Goal: Use online tool/utility: Use online tool/utility

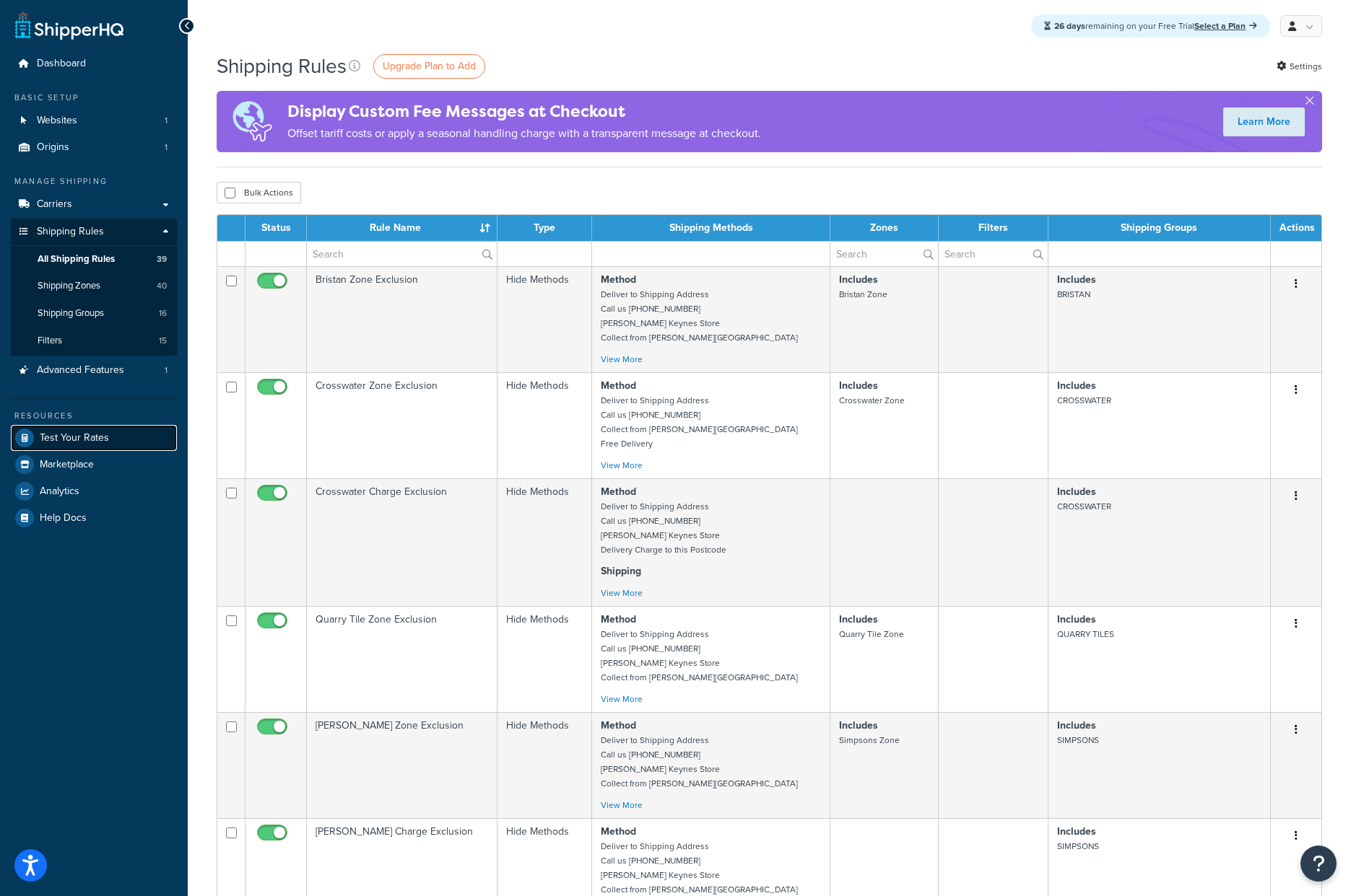
click at [99, 440] on span "Test Your Rates" at bounding box center [75, 438] width 70 height 13
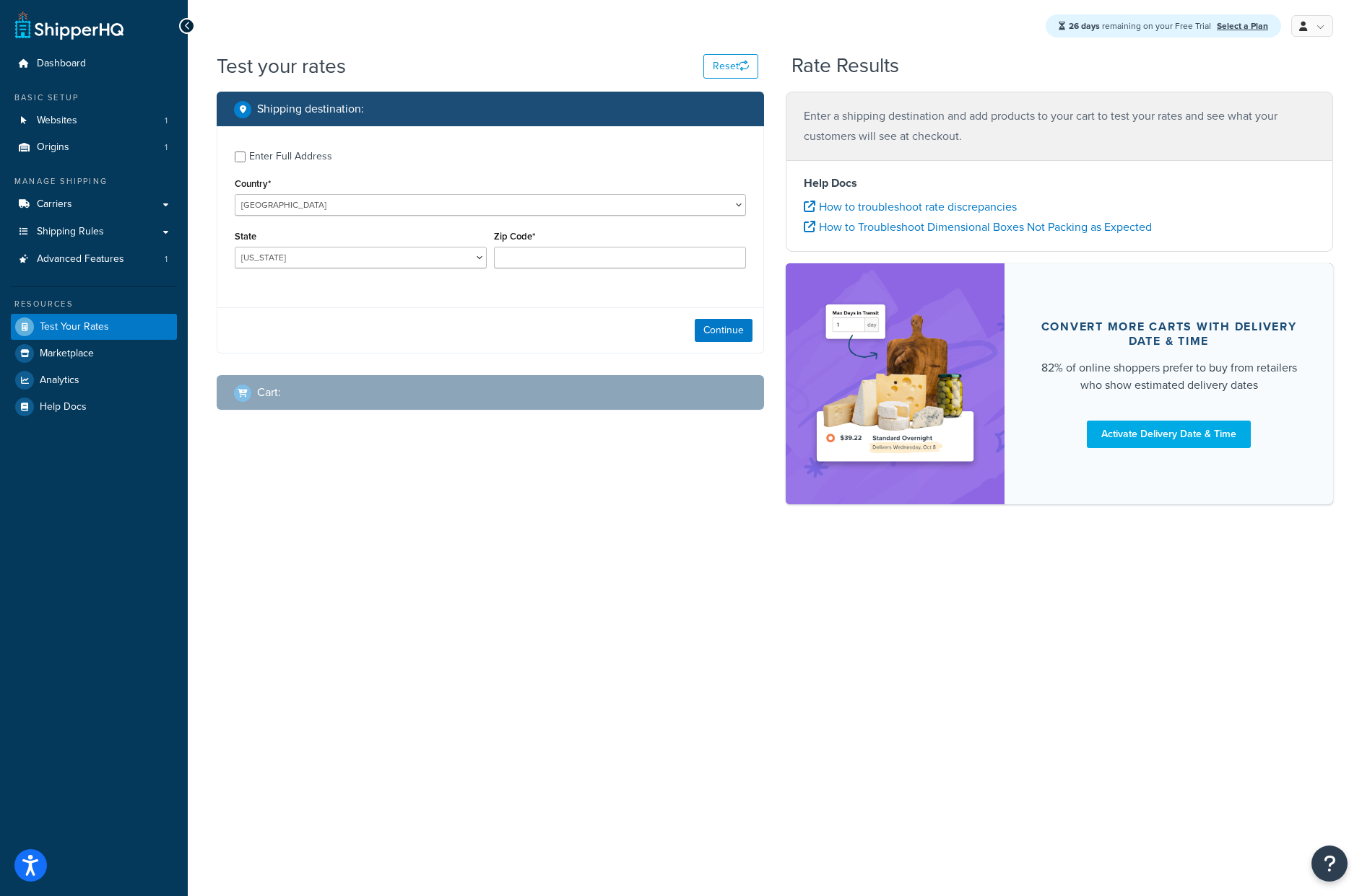
drag, startPoint x: 510, startPoint y: 597, endPoint x: 495, endPoint y: 542, distance: 57.0
click at [510, 596] on div "26 days remaining on your Free Trial Select a Plan My Profile Billing Global Se…" at bounding box center [775, 448] width 1174 height 896
click at [301, 195] on select "[GEOGRAPHIC_DATA] [GEOGRAPHIC_DATA] [GEOGRAPHIC_DATA] [GEOGRAPHIC_DATA] [GEOGRA…" at bounding box center [490, 204] width 511 height 21
select select "GB"
click at [235, 195] on select "[GEOGRAPHIC_DATA] [GEOGRAPHIC_DATA] [GEOGRAPHIC_DATA] [GEOGRAPHIC_DATA] [GEOGRA…" at bounding box center [490, 204] width 511 height 21
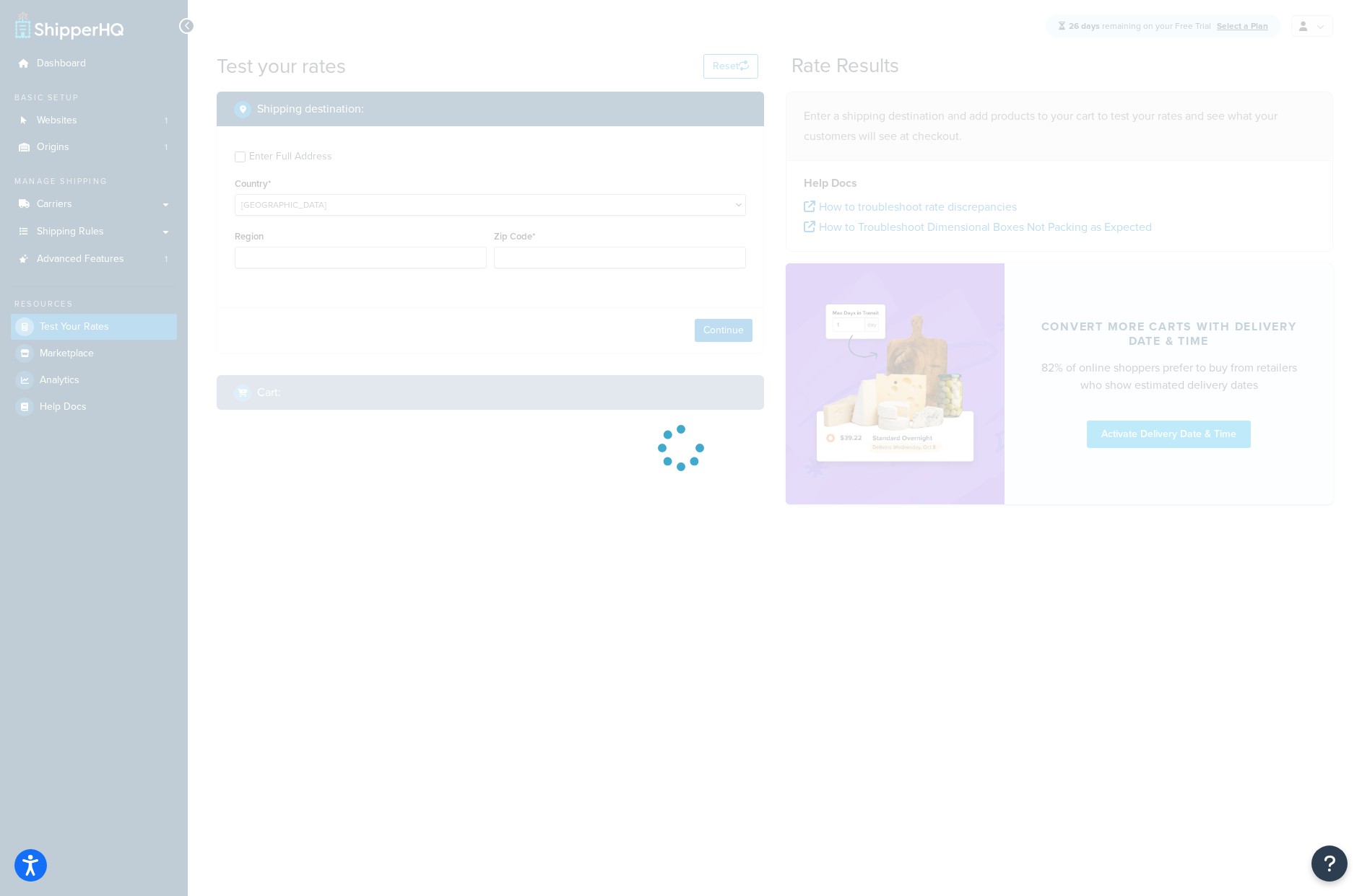
click at [365, 250] on div at bounding box center [681, 448] width 1362 height 896
type input "AL"
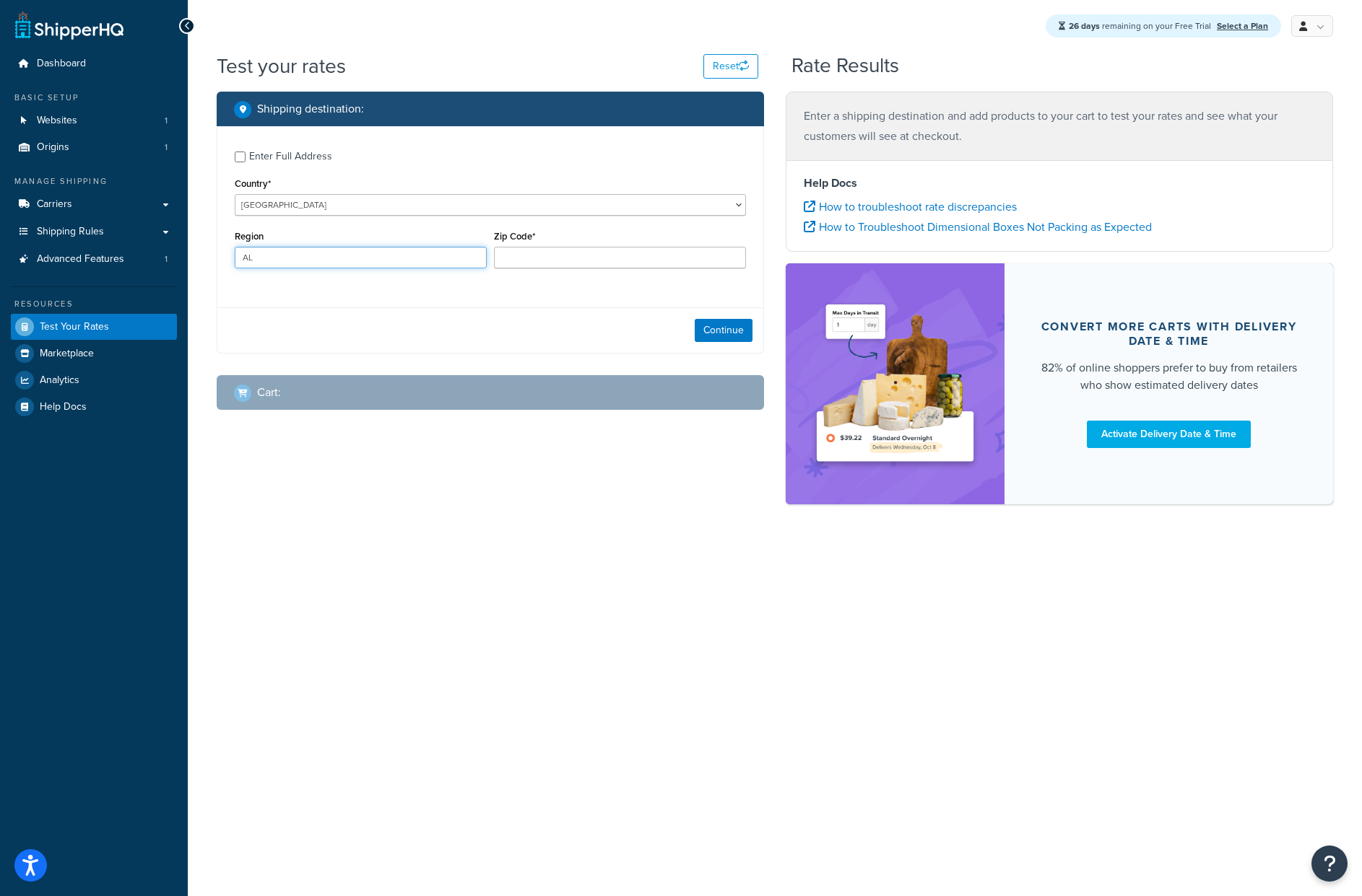
click at [340, 256] on input "AL" at bounding box center [360, 257] width 252 height 21
click at [340, 256] on input "Region" at bounding box center [360, 257] width 252 height 21
type input "[GEOGRAPHIC_DATA]"
type input "NN7 4RA"
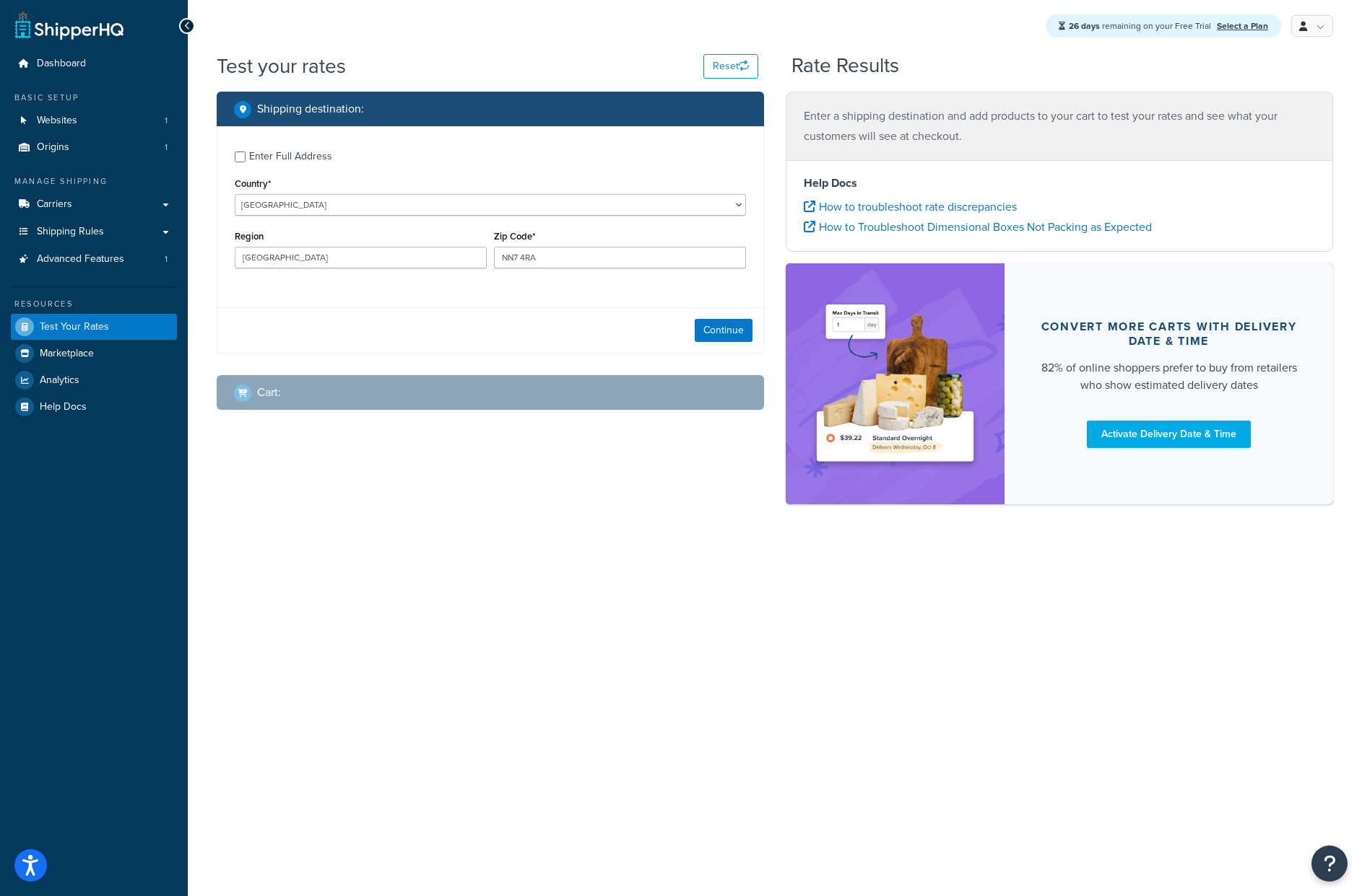
drag, startPoint x: 698, startPoint y: 528, endPoint x: 746, endPoint y: 422, distance: 116.4
click at [699, 528] on div "Test your rates Reset Rate Results Shipping destination : Enter Full Address Co…" at bounding box center [775, 303] width 1174 height 503
click at [728, 334] on button "Continue" at bounding box center [723, 330] width 58 height 23
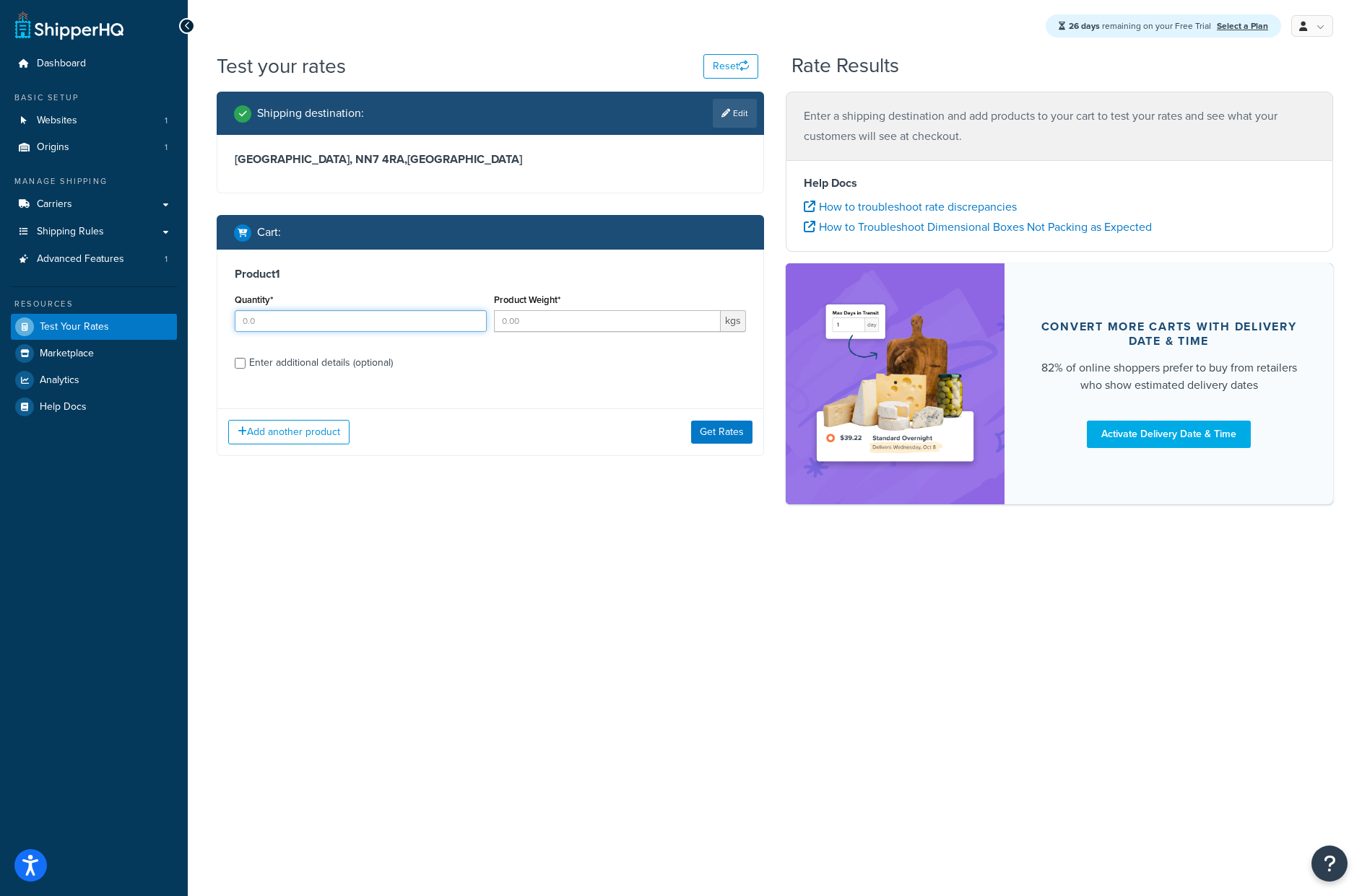
click at [338, 323] on input "Quantity*" at bounding box center [360, 320] width 252 height 21
type input "3"
drag, startPoint x: 523, startPoint y: 522, endPoint x: 564, endPoint y: 415, distance: 114.6
click at [523, 522] on div "Test your rates Reset Rate Results Shipping destination : Edit [GEOGRAPHIC_DATA…" at bounding box center [775, 303] width 1174 height 503
click at [551, 330] on input "Product Weight*" at bounding box center [607, 320] width 227 height 21
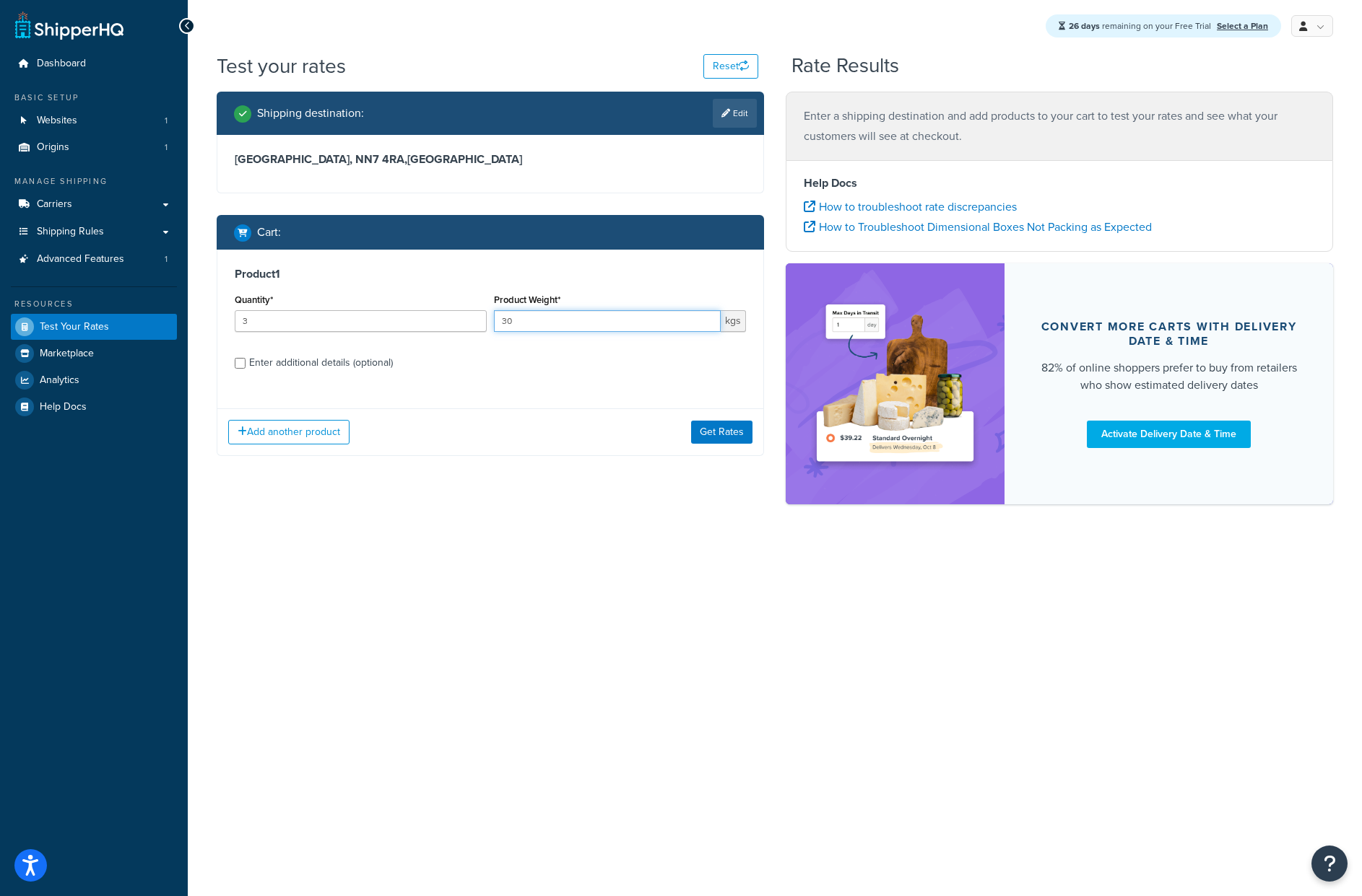
type input "30"
click at [600, 449] on div "Add another product Get Rates" at bounding box center [490, 431] width 546 height 47
click at [308, 369] on div "Enter additional details (optional)" at bounding box center [321, 363] width 144 height 20
click at [246, 368] on input "Enter additional details (optional)" at bounding box center [240, 363] width 11 height 11
checkbox input "true"
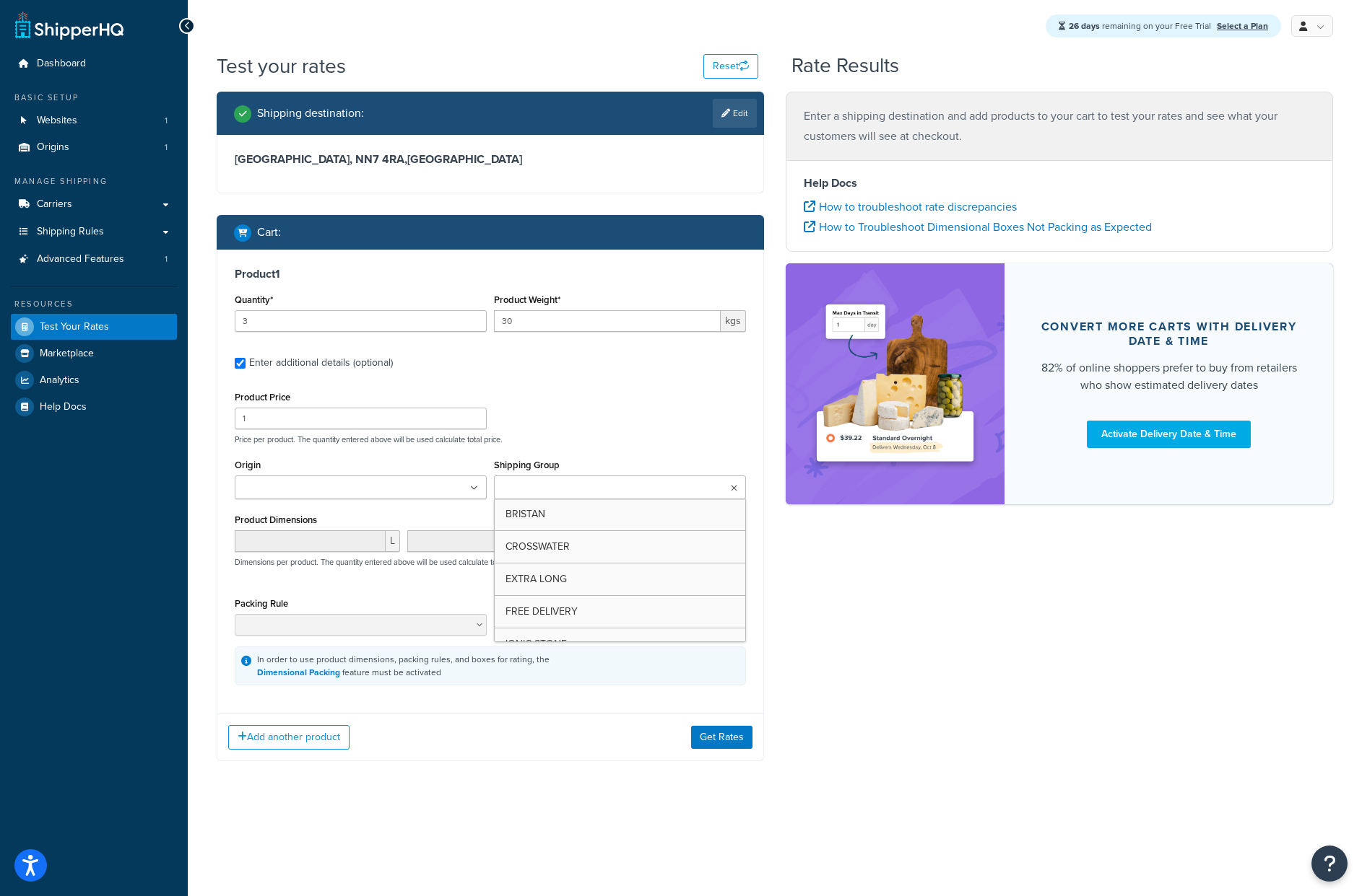
click at [600, 491] on input "Shipping Group" at bounding box center [562, 488] width 128 height 16
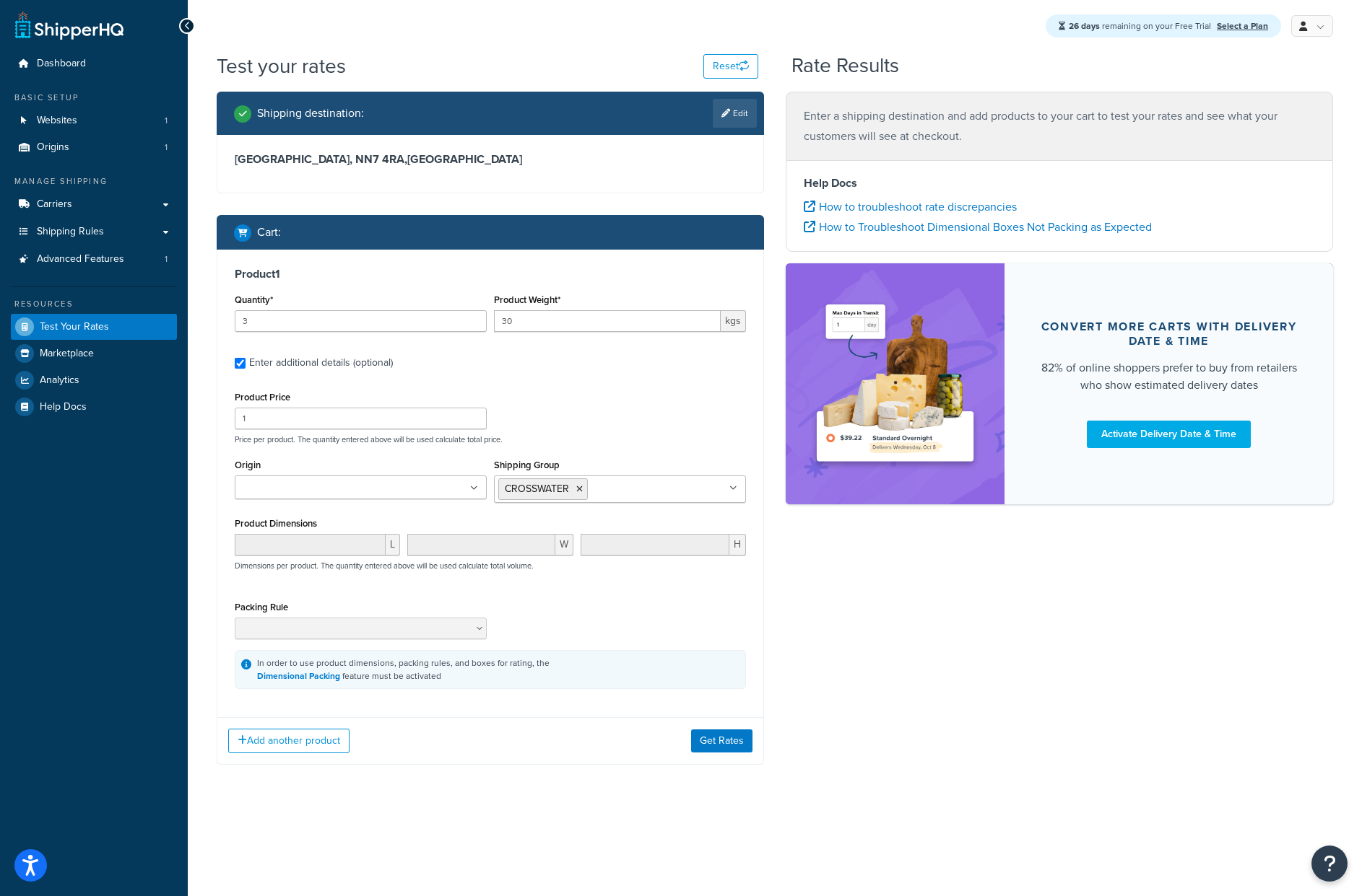
drag, startPoint x: 566, startPoint y: 749, endPoint x: 600, endPoint y: 751, distance: 34.1
click at [570, 749] on div "Add another product Get Rates" at bounding box center [490, 741] width 546 height 47
click at [722, 741] on button "Get Rates" at bounding box center [721, 741] width 61 height 23
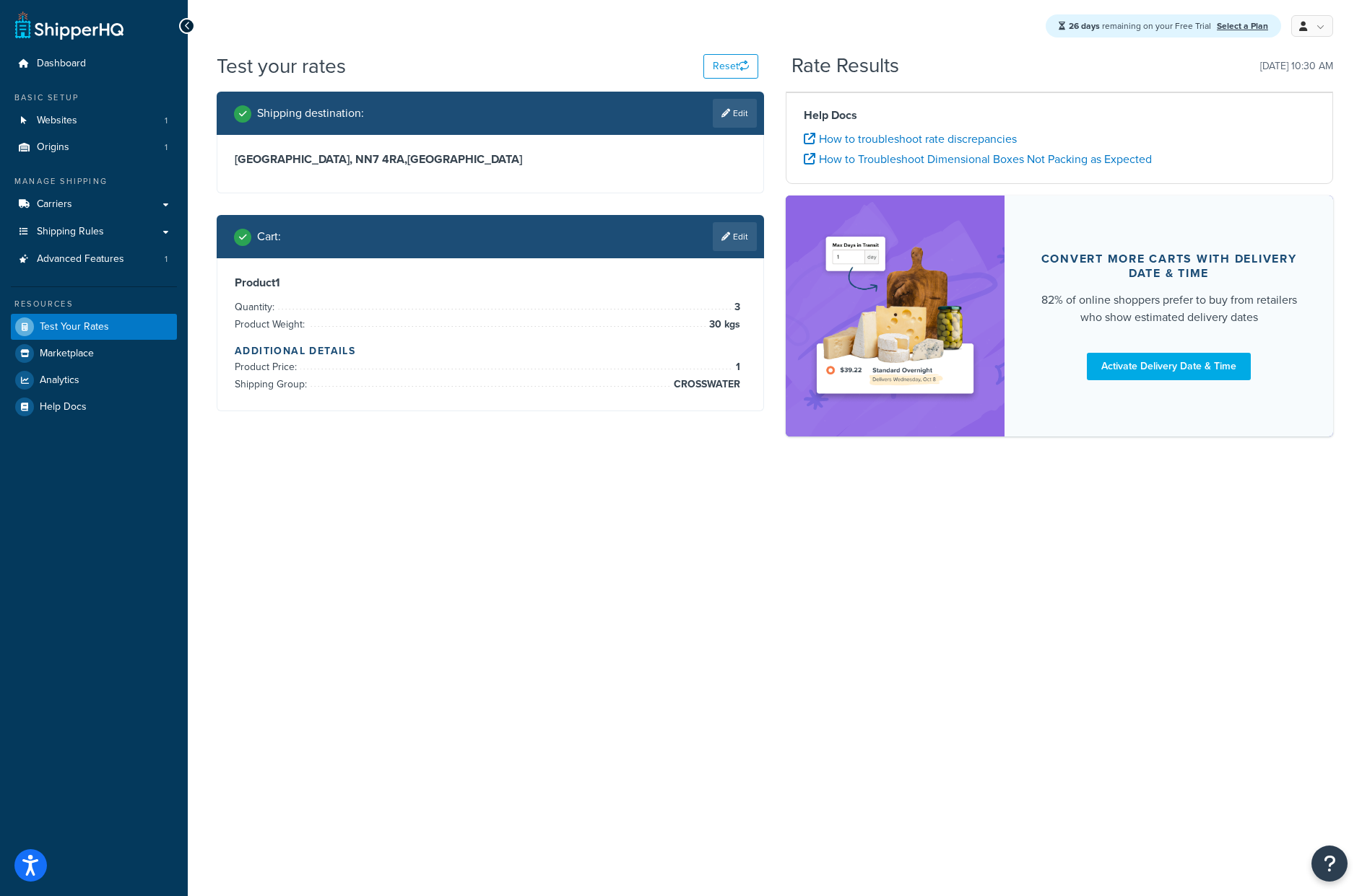
click at [688, 451] on div "Shipping destination : Edit [GEOGRAPHIC_DATA], NN7 4RA , [GEOGRAPHIC_DATA] Cart…" at bounding box center [774, 272] width 1138 height 360
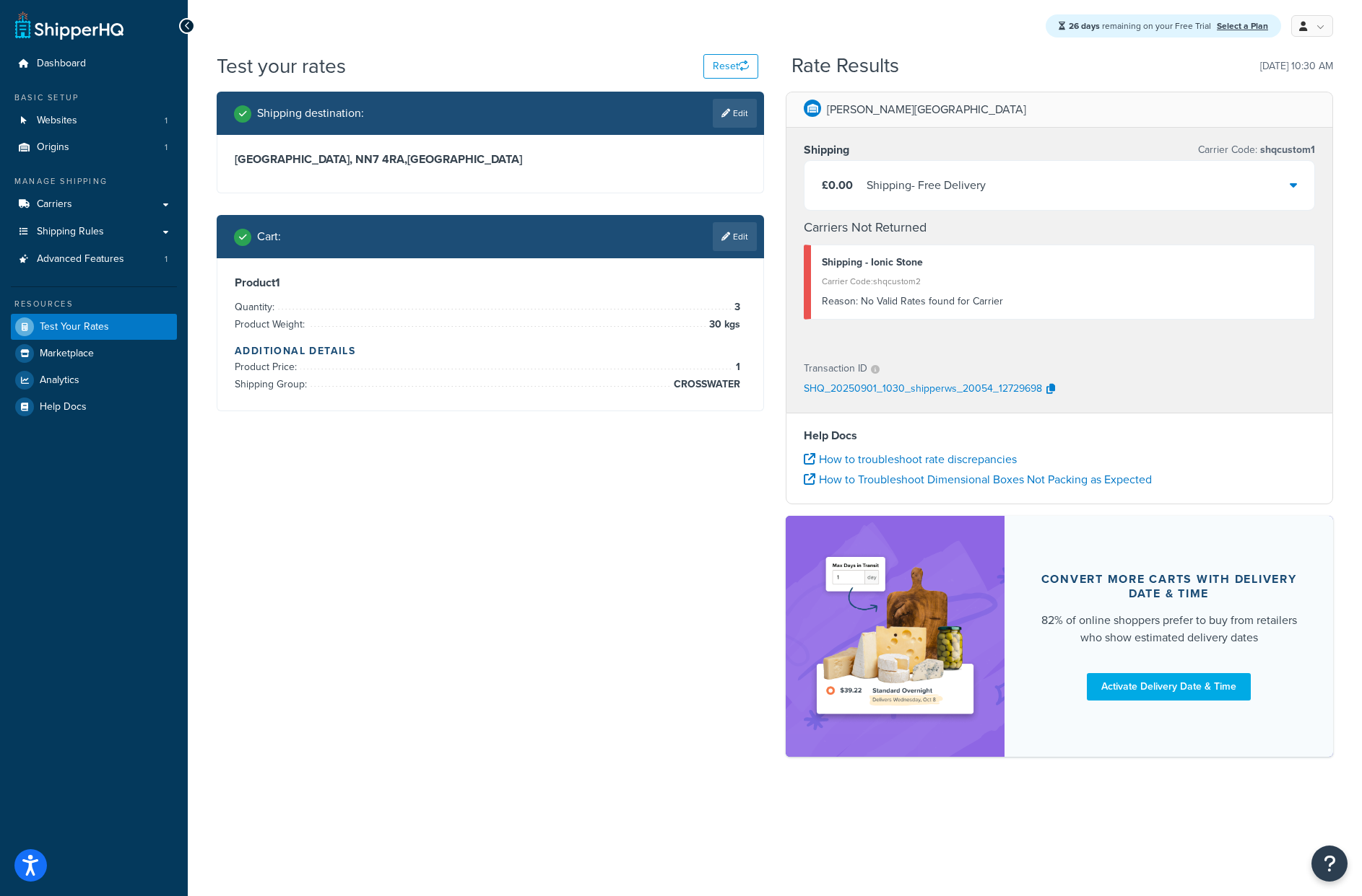
drag, startPoint x: 618, startPoint y: 712, endPoint x: 709, endPoint y: 716, distance: 91.1
click at [618, 712] on div "Shipping destination : Edit [GEOGRAPHIC_DATA], NN7 4RA , [GEOGRAPHIC_DATA] Cart…" at bounding box center [774, 431] width 1138 height 680
click at [605, 674] on div "Shipping destination : Edit [GEOGRAPHIC_DATA], NN7 4RA , [GEOGRAPHIC_DATA] Cart…" at bounding box center [774, 431] width 1138 height 680
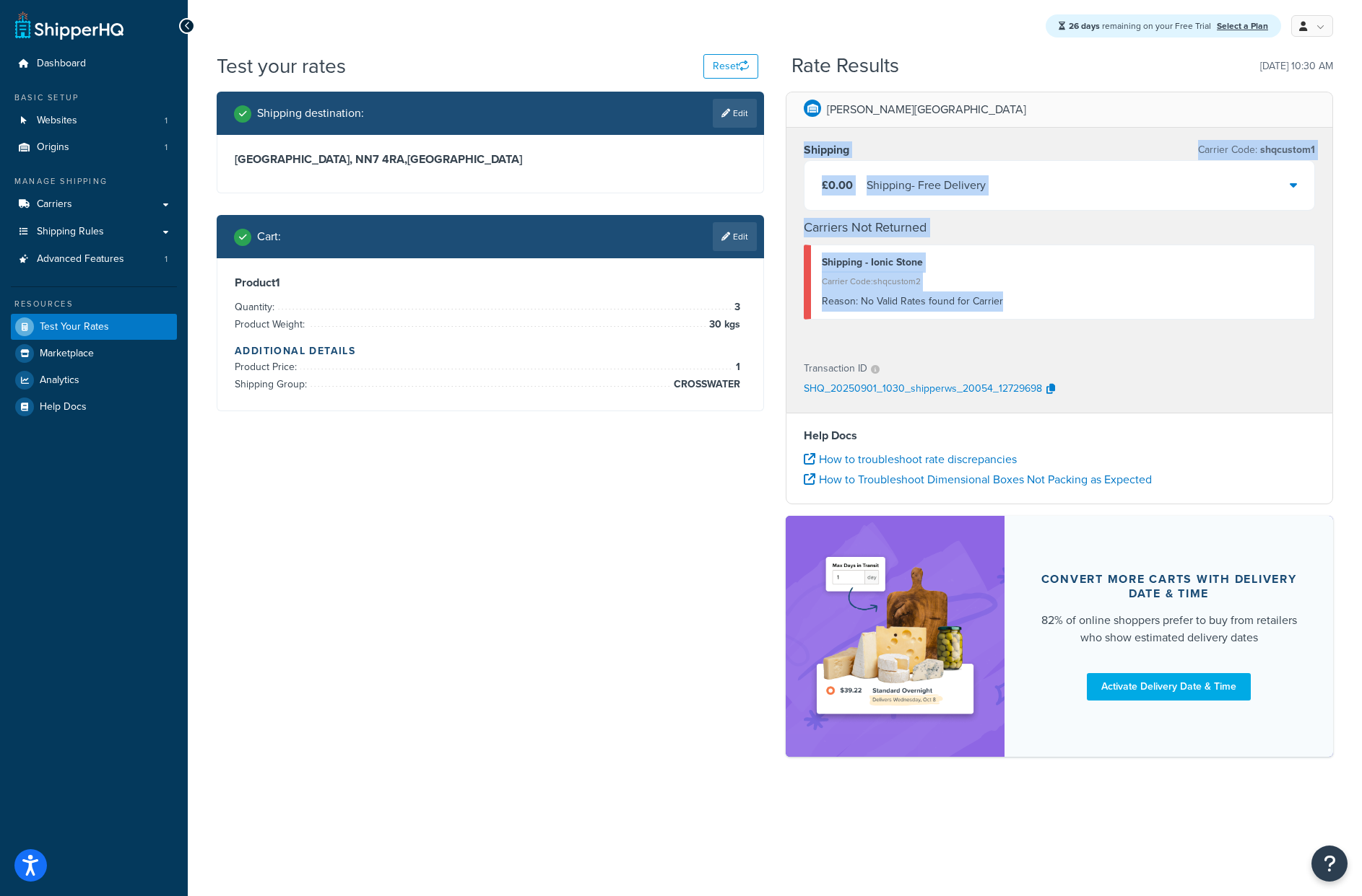
drag, startPoint x: 1038, startPoint y: 323, endPoint x: 895, endPoint y: 135, distance: 236.2
click at [894, 132] on div "Shipping Carrier Code: shqcustom1 £0.00 Shipping - Free Delivery Carriers Not R…" at bounding box center [1059, 238] width 546 height 219
click at [1047, 317] on div "Shipping - Ionic Stone Carrier Code: shqcustom2 Reason: No Valid Rates found fo…" at bounding box center [1059, 282] width 511 height 75
drag, startPoint x: 1075, startPoint y: 299, endPoint x: 996, endPoint y: 174, distance: 147.9
click at [970, 136] on div "Shipping Carrier Code: shqcustom1 £0.00 Shipping - Free Delivery Carriers Not R…" at bounding box center [1059, 238] width 546 height 219
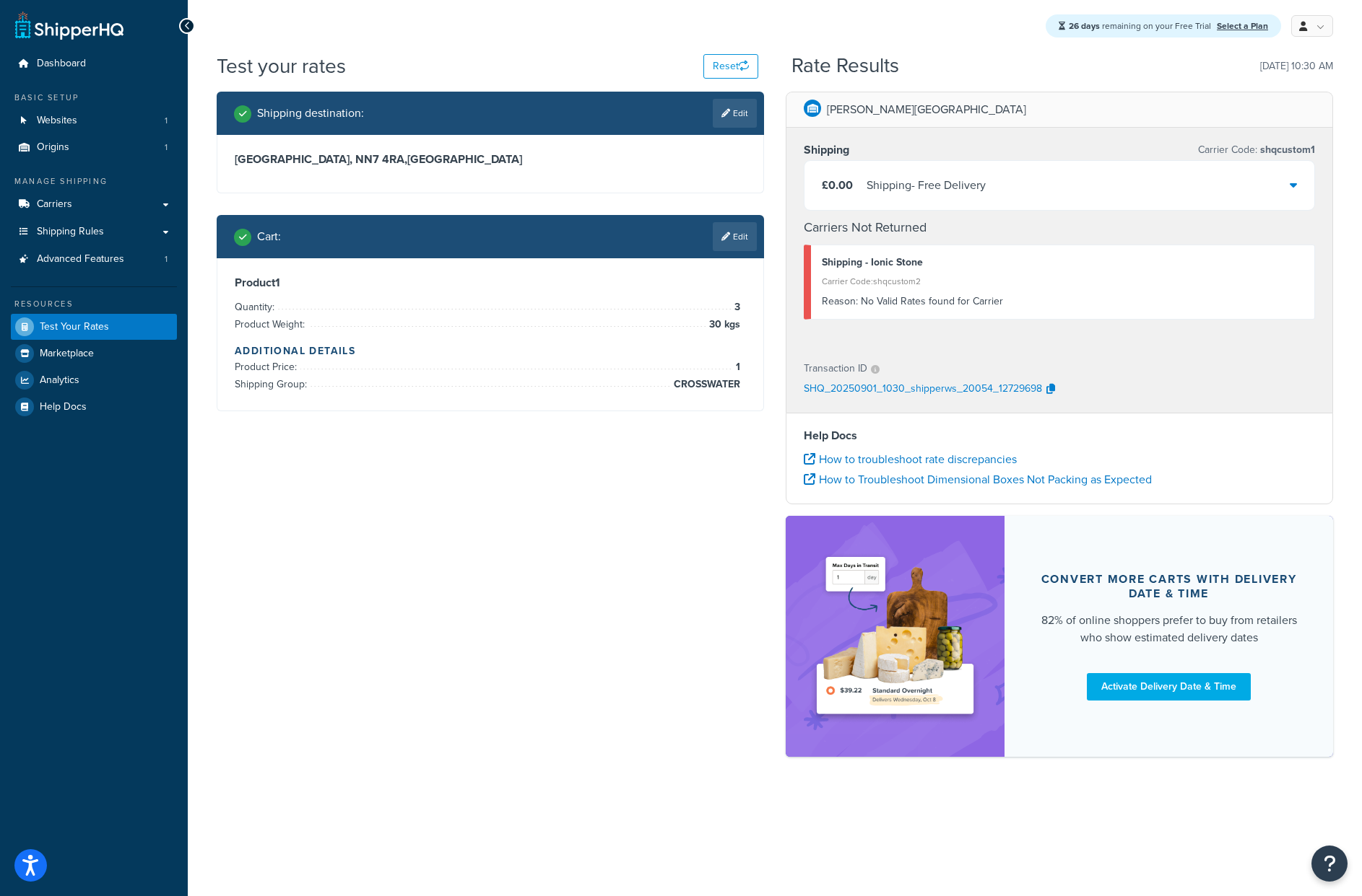
click at [1095, 349] on div "Transaction ID SHQ_20250901_1030_shipperws_20054_12729698" at bounding box center [1059, 380] width 546 height 67
drag, startPoint x: 708, startPoint y: 454, endPoint x: 445, endPoint y: 289, distance: 310.5
click at [418, 220] on div "Shipping destination : Edit [GEOGRAPHIC_DATA], NN7 4RA , [GEOGRAPHIC_DATA] Cart…" at bounding box center [774, 431] width 1138 height 680
drag, startPoint x: 588, startPoint y: 419, endPoint x: 721, endPoint y: 420, distance: 133.0
click at [591, 420] on div "Shipping destination : Edit [GEOGRAPHIC_DATA], NN7 4RA , [GEOGRAPHIC_DATA] Cart…" at bounding box center [490, 262] width 569 height 341
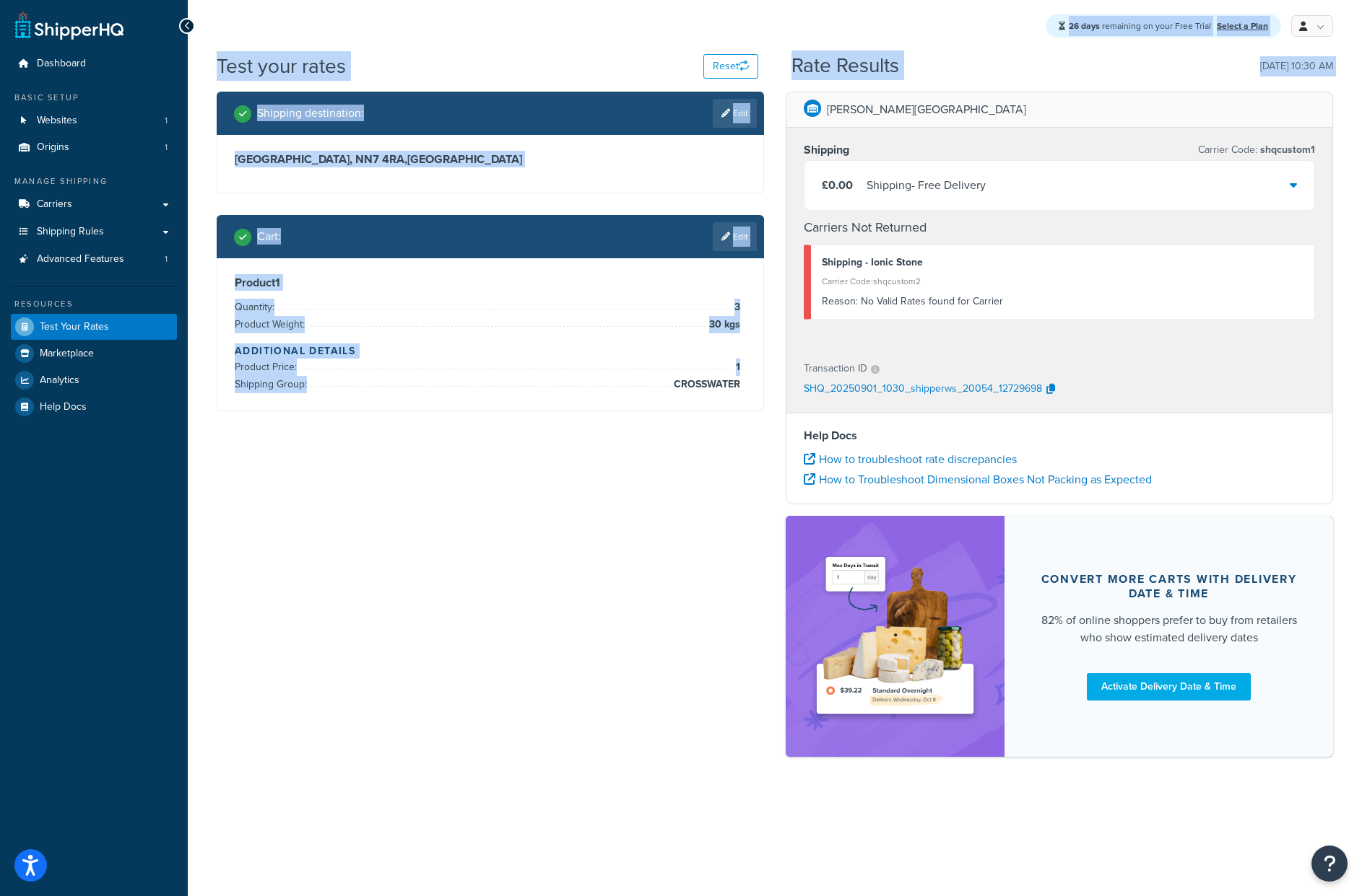
drag, startPoint x: 637, startPoint y: 176, endPoint x: 505, endPoint y: 2, distance: 218.4
click at [505, 2] on div "26 days remaining on your Free Trial Select a Plan My Profile Billing Global Se…" at bounding box center [775, 448] width 1174 height 896
click at [666, 391] on li "Shipping Group: CROSSWATER" at bounding box center [487, 384] width 506 height 17
drag, startPoint x: 646, startPoint y: 344, endPoint x: 472, endPoint y: -31, distance: 413.4
click at [472, 0] on html "Accessibility Screen-Reader Guide, Feedback, and Issue Reporting | New window S…" at bounding box center [681, 448] width 1362 height 896
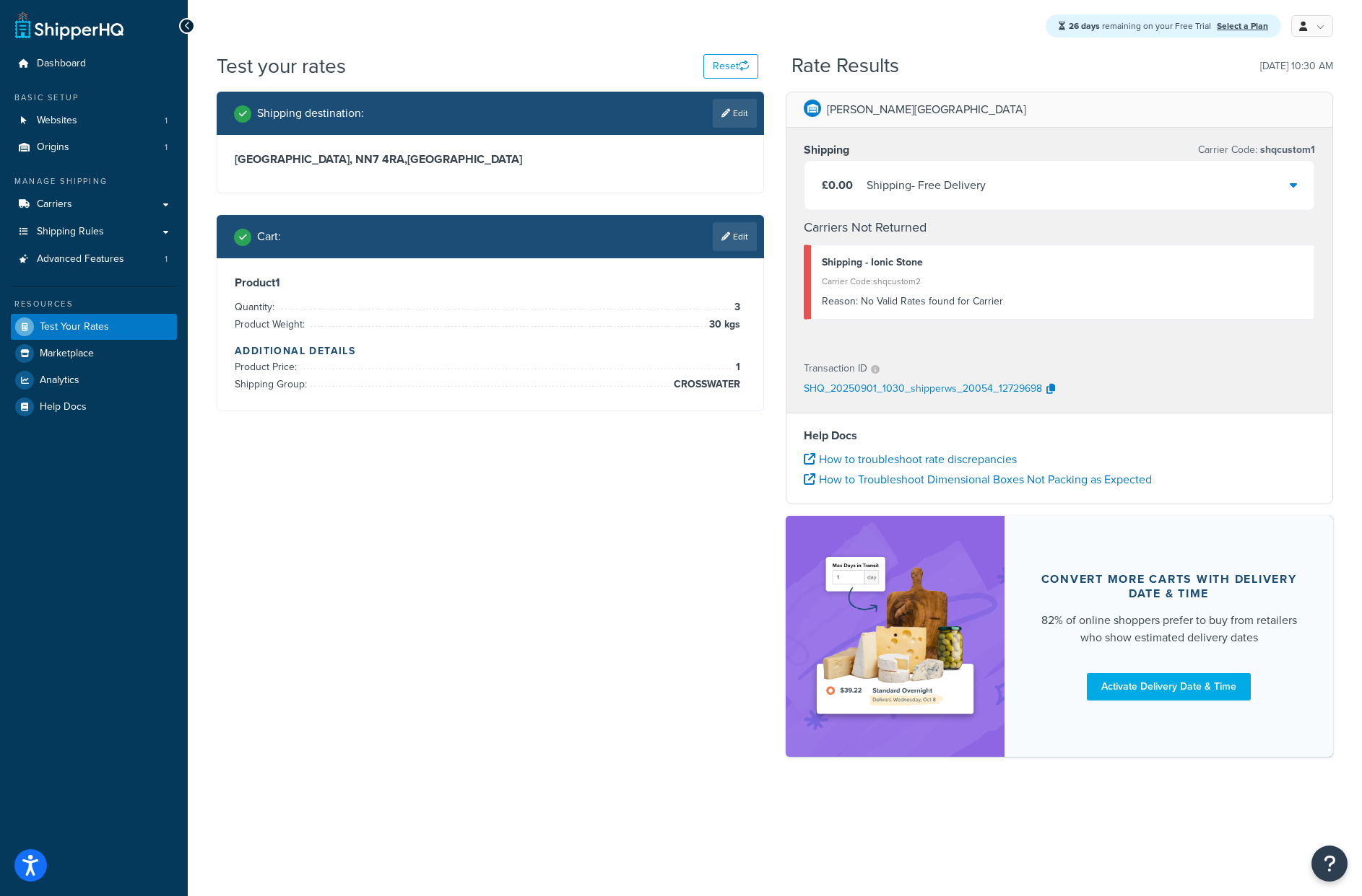
click at [591, 420] on div "Shipping destination : Edit [GEOGRAPHIC_DATA], NN7 4RA , [GEOGRAPHIC_DATA] Cart…" at bounding box center [490, 262] width 569 height 341
click at [726, 235] on icon at bounding box center [725, 237] width 9 height 9
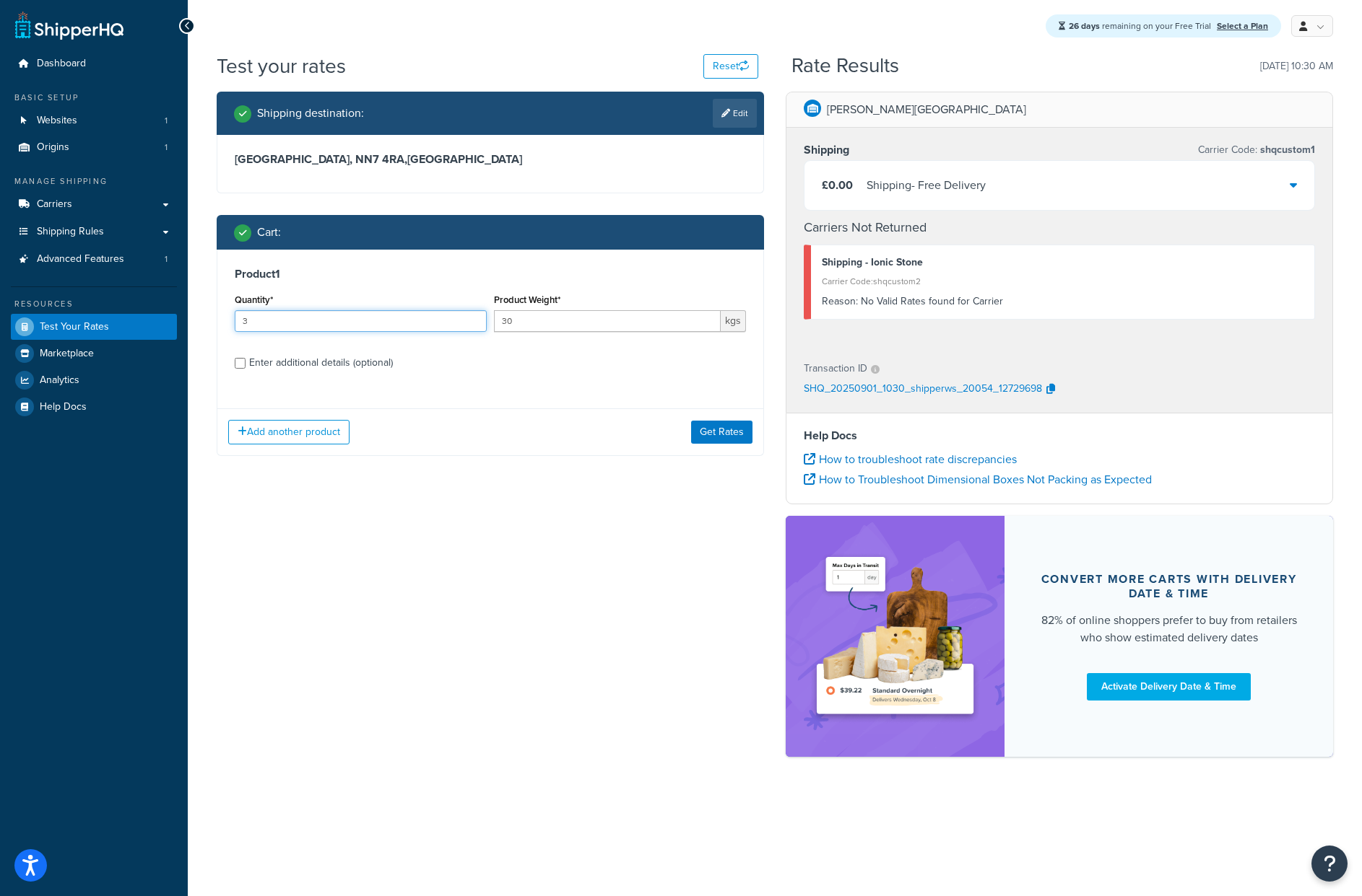
click at [409, 314] on input "3" at bounding box center [360, 320] width 252 height 21
click at [409, 314] on input "3" at bounding box center [360, 320] width 252 height 21
type input "99"
click at [712, 442] on button "Get Rates" at bounding box center [721, 432] width 61 height 23
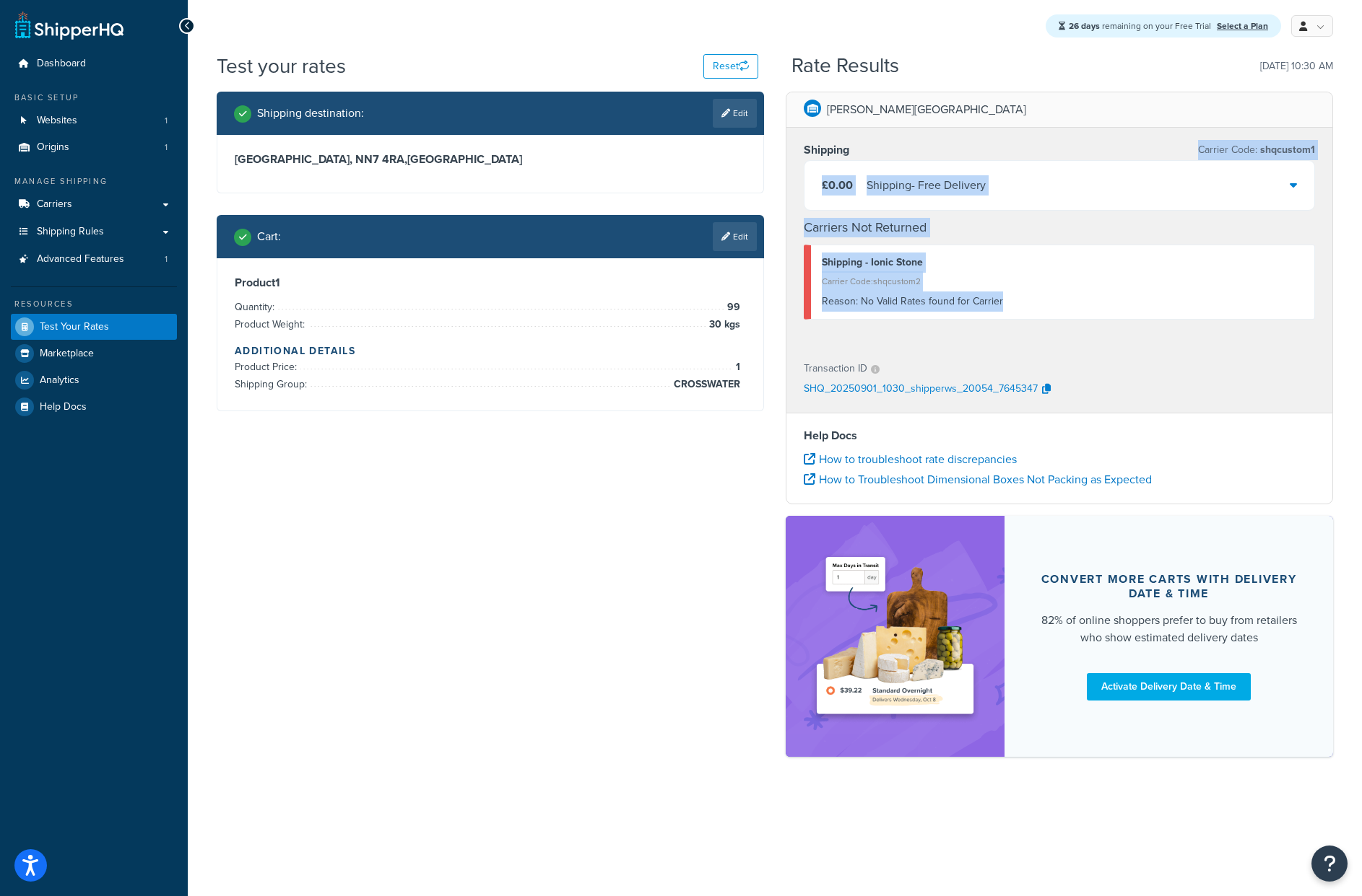
drag, startPoint x: 1060, startPoint y: 317, endPoint x: 896, endPoint y: 177, distance: 215.6
click at [888, 150] on div "Shipping Carrier Code: shqcustom1 £0.00 Shipping - Free Delivery Carriers Not R…" at bounding box center [1059, 238] width 546 height 219
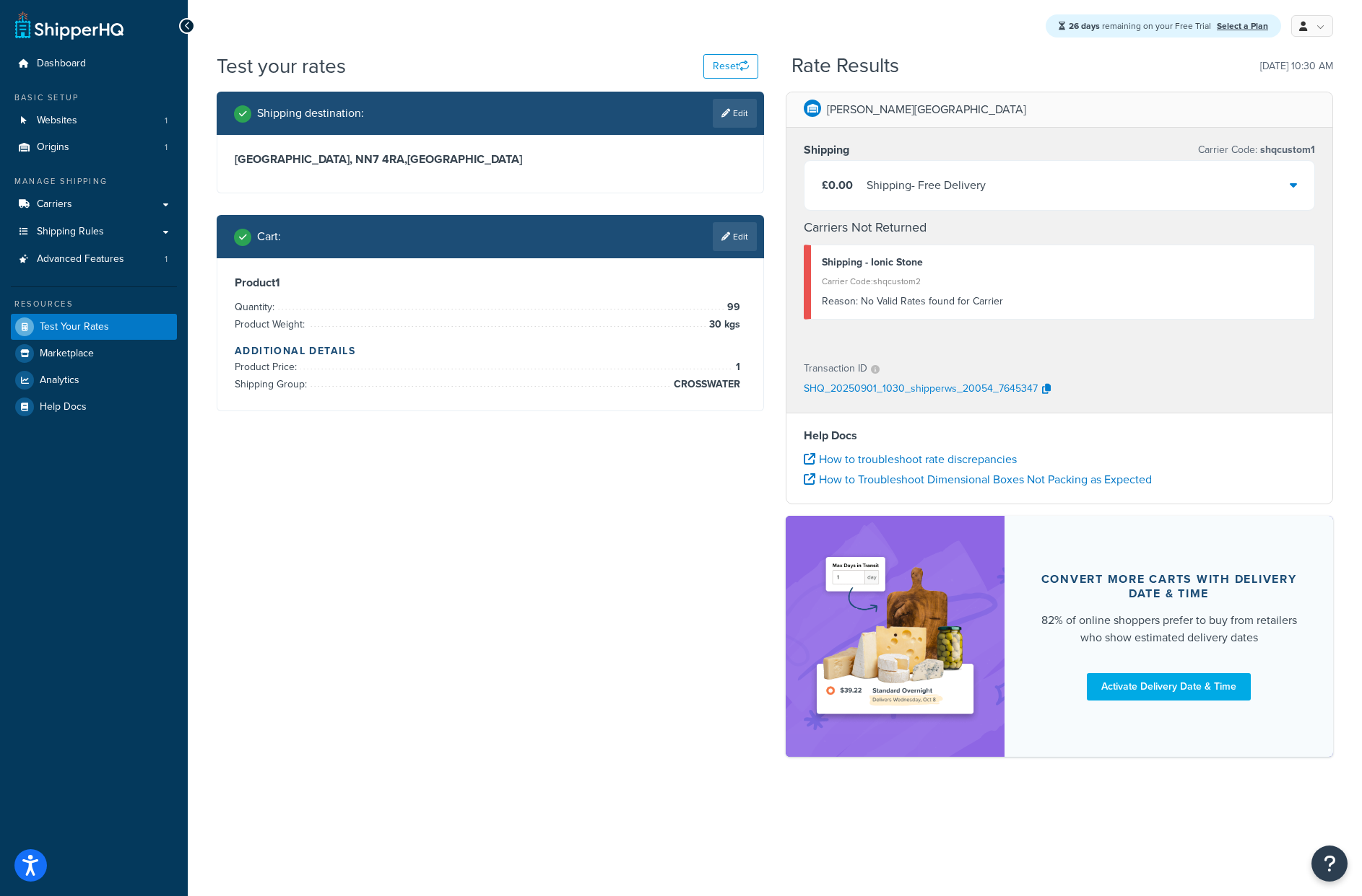
click at [1022, 327] on div "Shipping Carrier Code: shqcustom1 £0.00 Shipping - Free Delivery Carriers Not R…" at bounding box center [1059, 238] width 546 height 219
click at [750, 251] on link "Edit" at bounding box center [734, 236] width 44 height 29
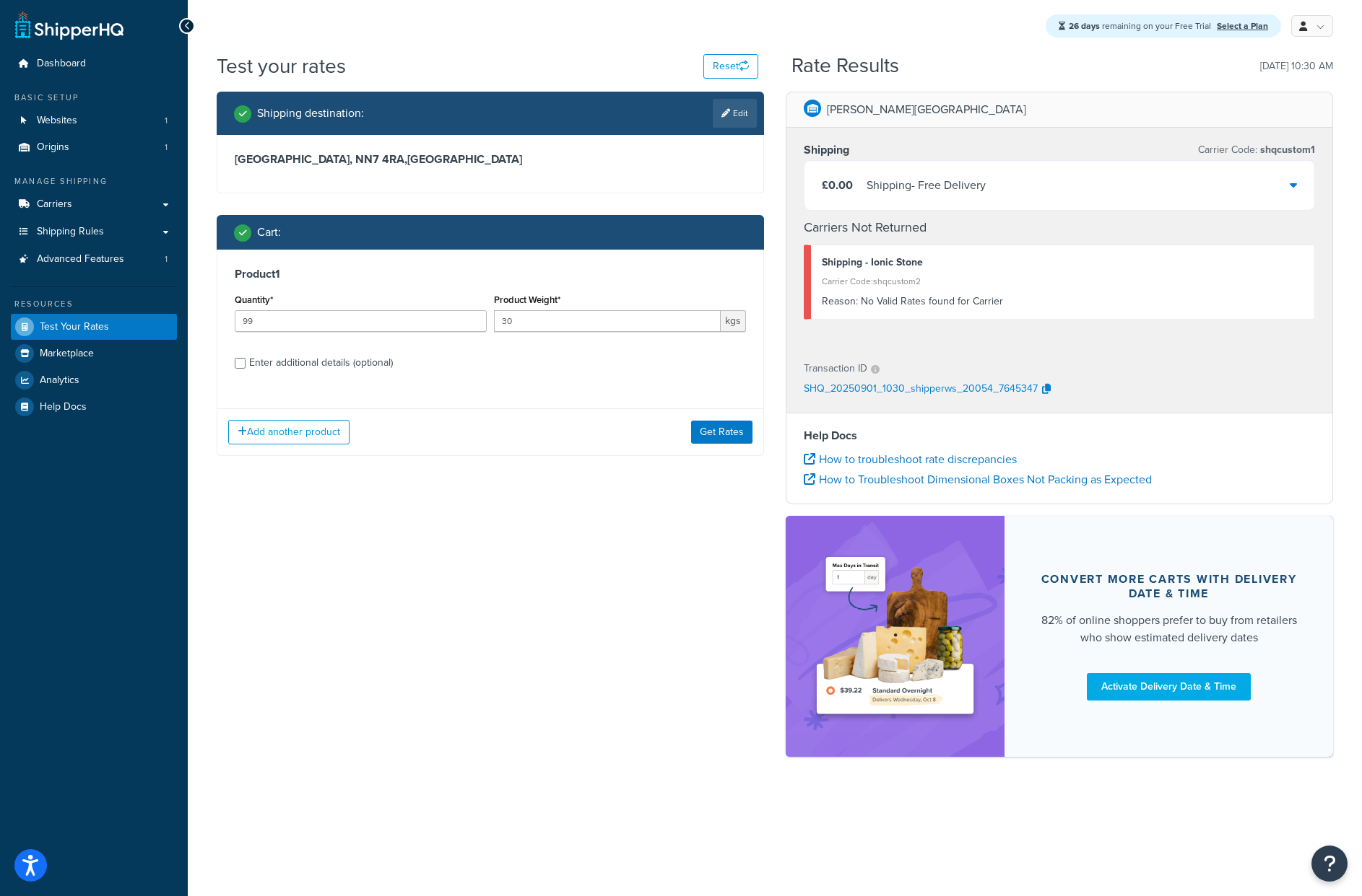
click at [303, 368] on div "Enter additional details (optional)" at bounding box center [321, 363] width 144 height 20
click at [246, 368] on input "Enter additional details (optional)" at bounding box center [240, 363] width 11 height 11
checkbox input "true"
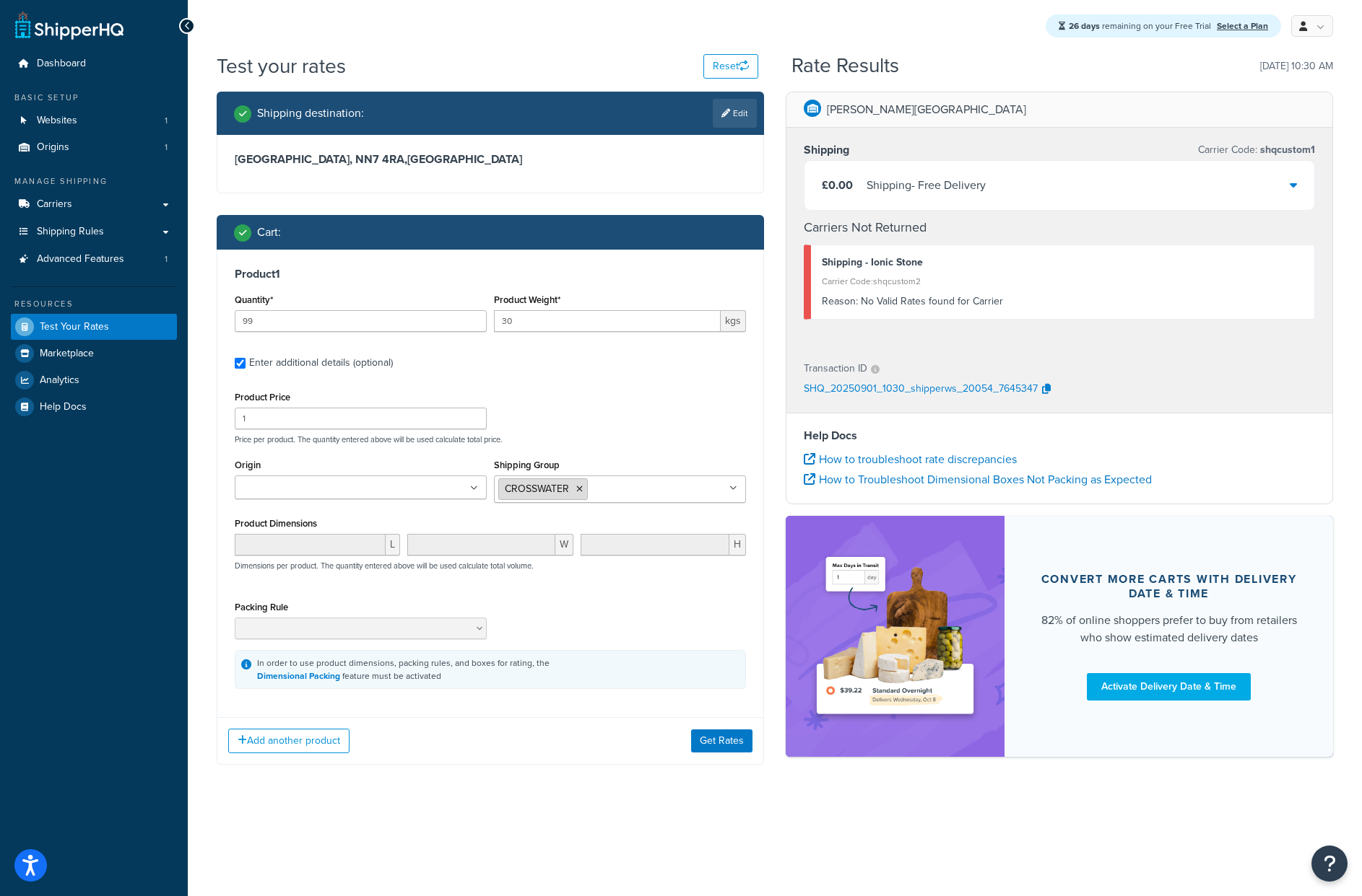
click at [583, 492] on li "CROSSWATER" at bounding box center [543, 489] width 90 height 21
click at [580, 491] on icon at bounding box center [579, 489] width 7 height 9
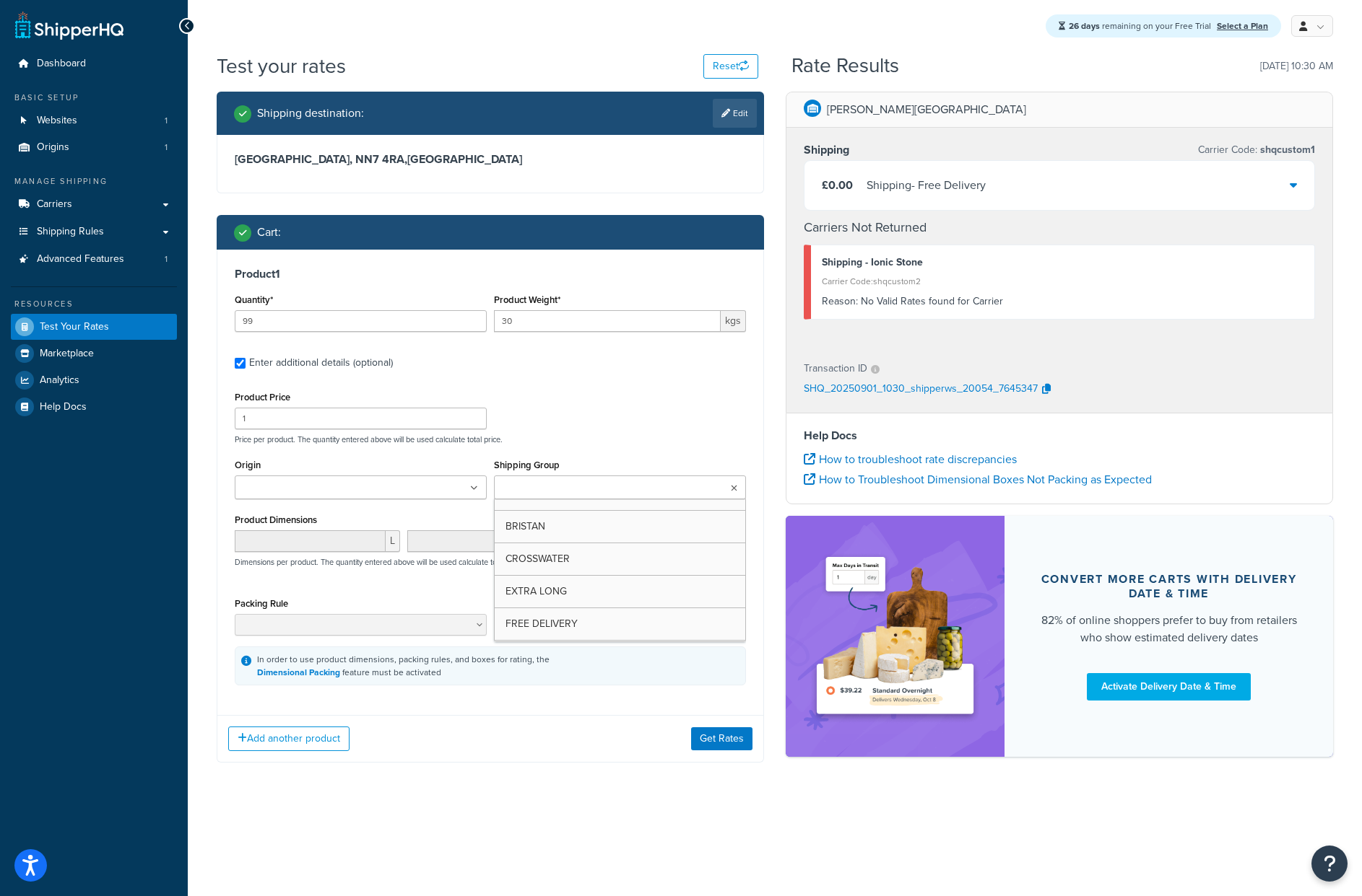
click at [583, 493] on input "Shipping Group" at bounding box center [562, 488] width 128 height 16
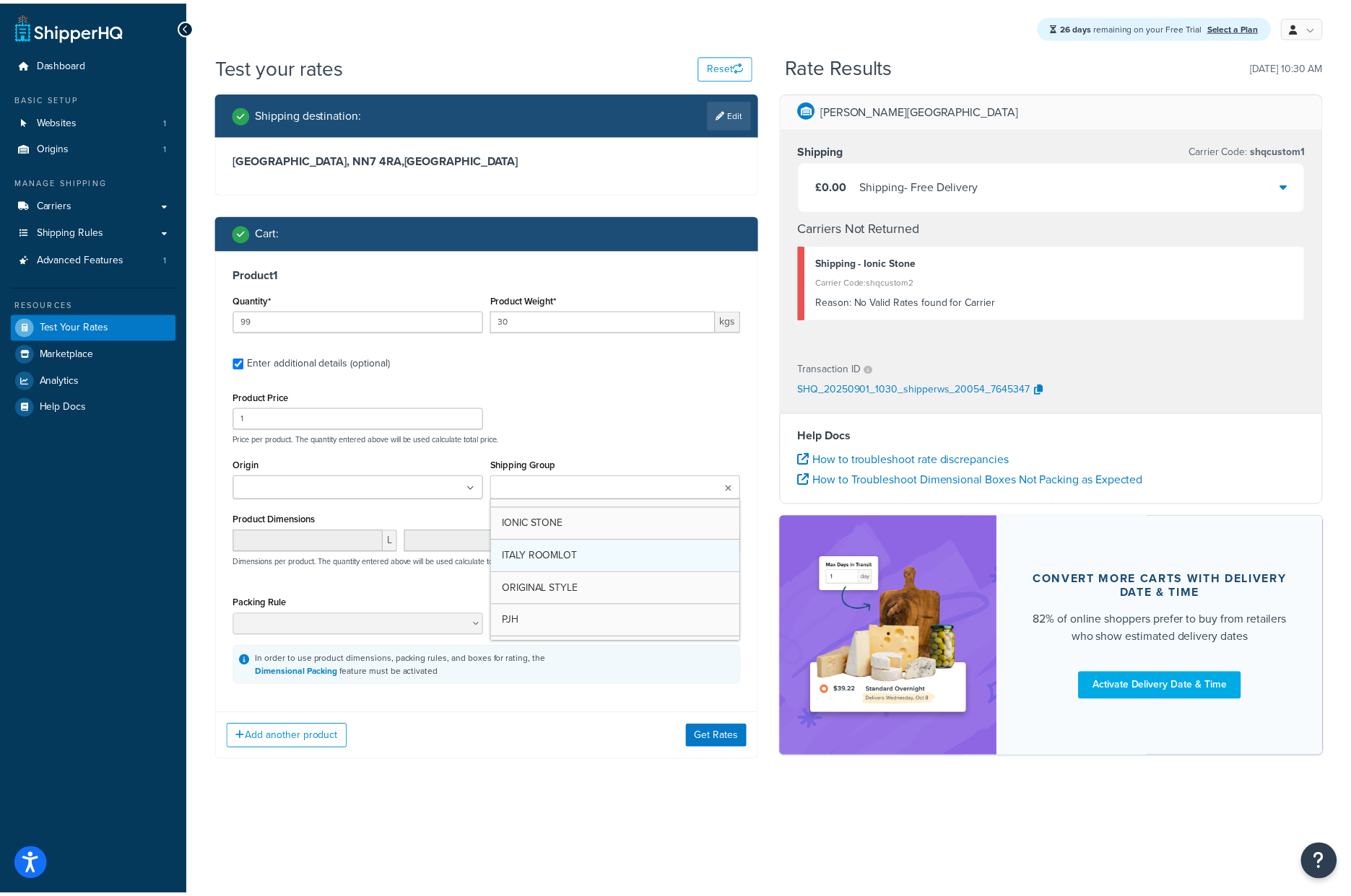
scroll to position [121, 0]
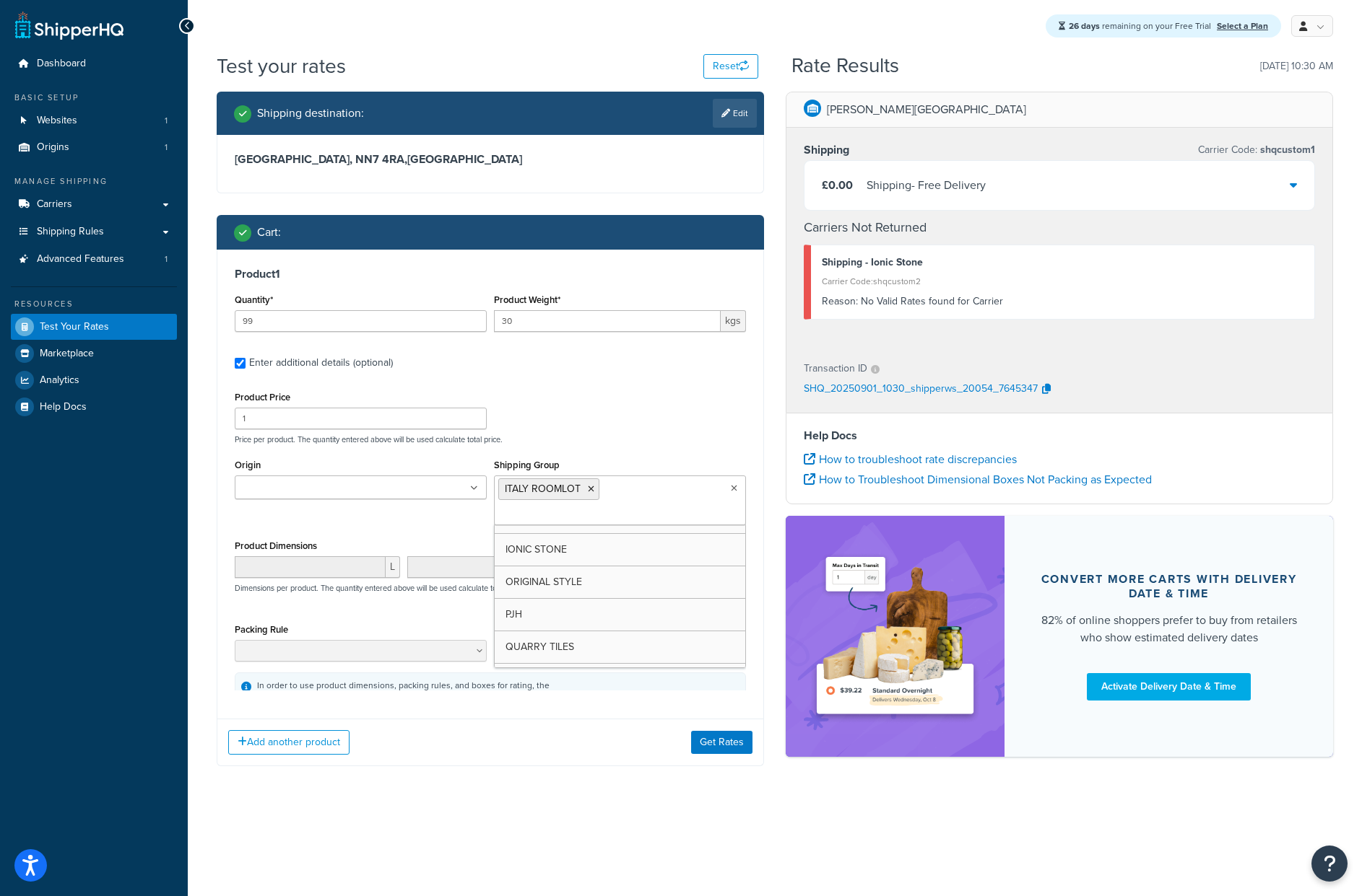
click at [659, 789] on div "Test your rates Reset Rate Results [DATE] 10:30 AM Shipping destination : Edit …" at bounding box center [775, 438] width 1174 height 772
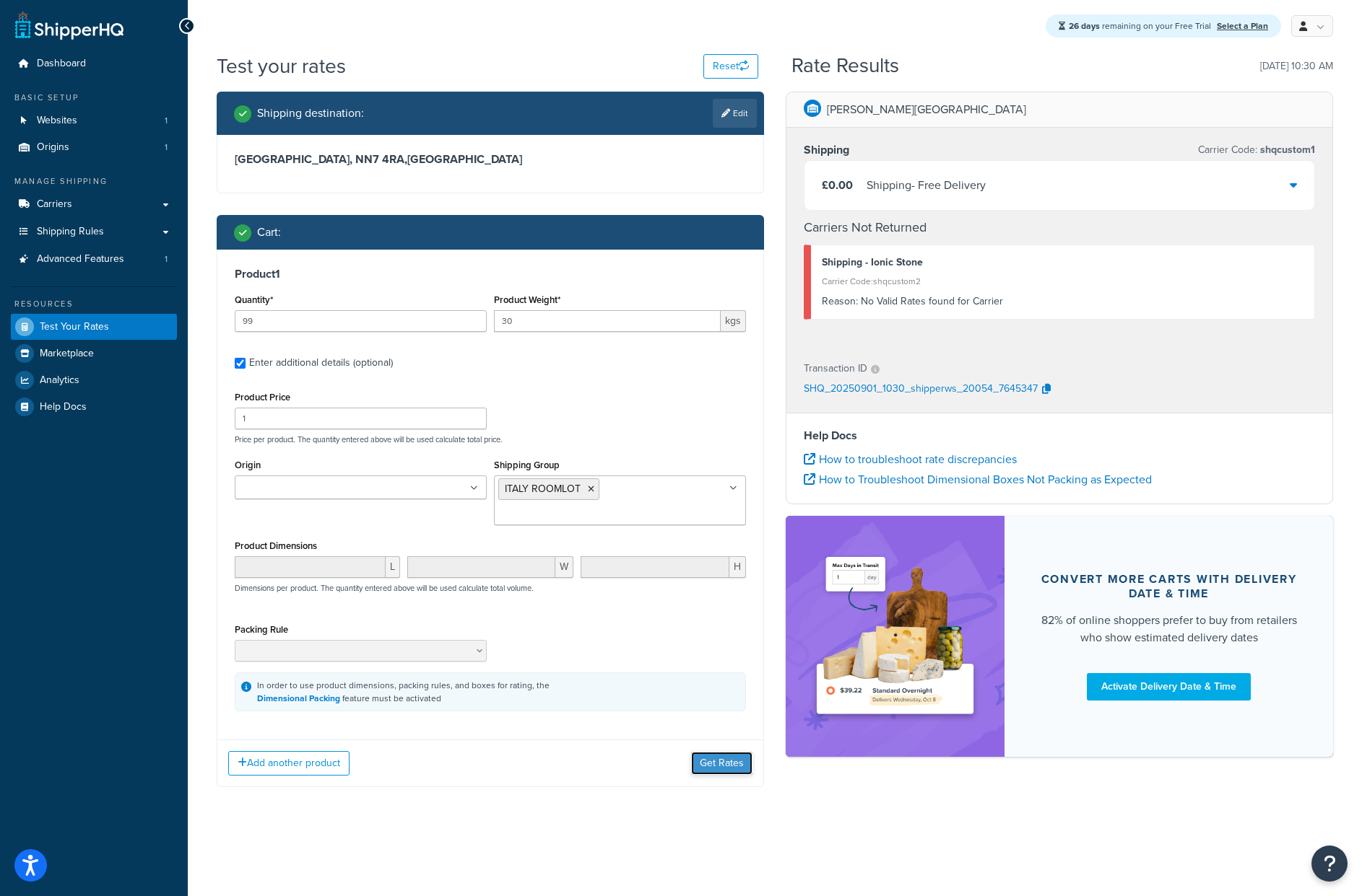
click at [724, 752] on button "Get Rates" at bounding box center [721, 763] width 61 height 23
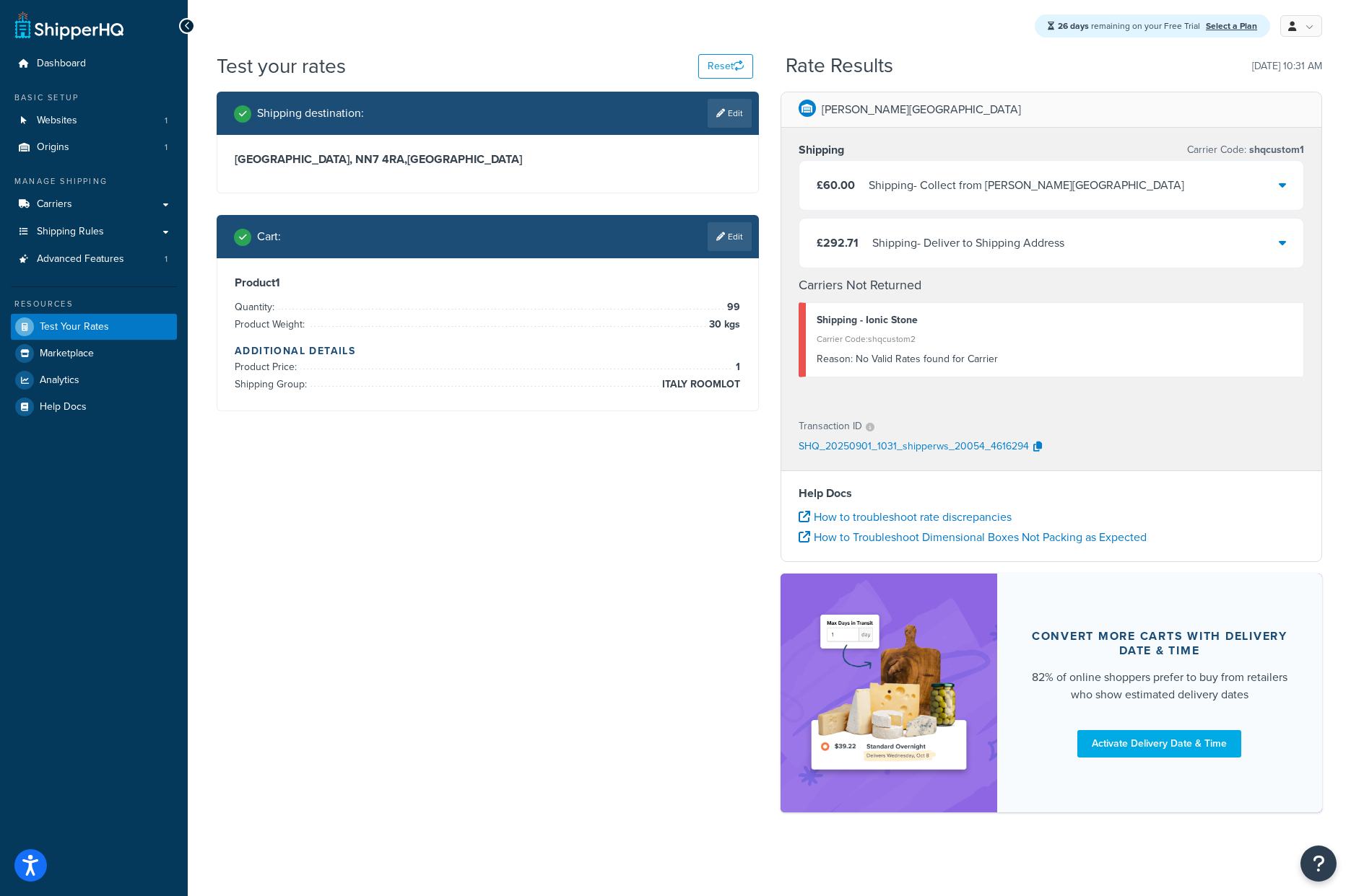
click at [639, 645] on div "Shipping destination : Edit [GEOGRAPHIC_DATA], NN7 4RA , [GEOGRAPHIC_DATA] Cart…" at bounding box center [769, 459] width 1127 height 735
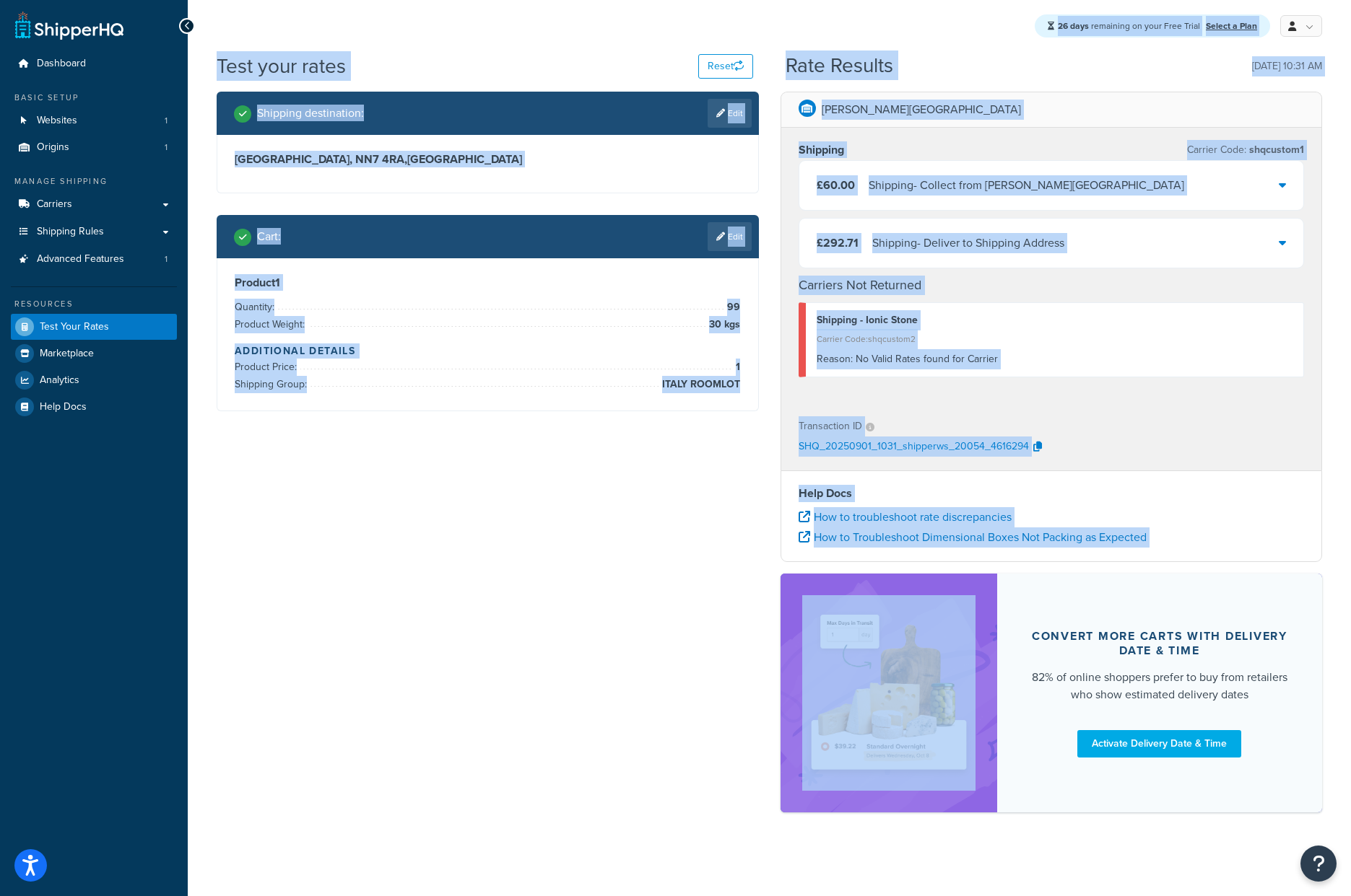
drag, startPoint x: 595, startPoint y: 149, endPoint x: 500, endPoint y: 19, distance: 161.0
click at [484, 0] on html "Accessibility Screen-Reader Guide, Feedback, and Issue Reporting | New window S…" at bounding box center [675, 449] width 1351 height 899
click at [660, 498] on div "Shipping destination : Edit [GEOGRAPHIC_DATA], NN7 4RA , [GEOGRAPHIC_DATA] Cart…" at bounding box center [769, 459] width 1127 height 735
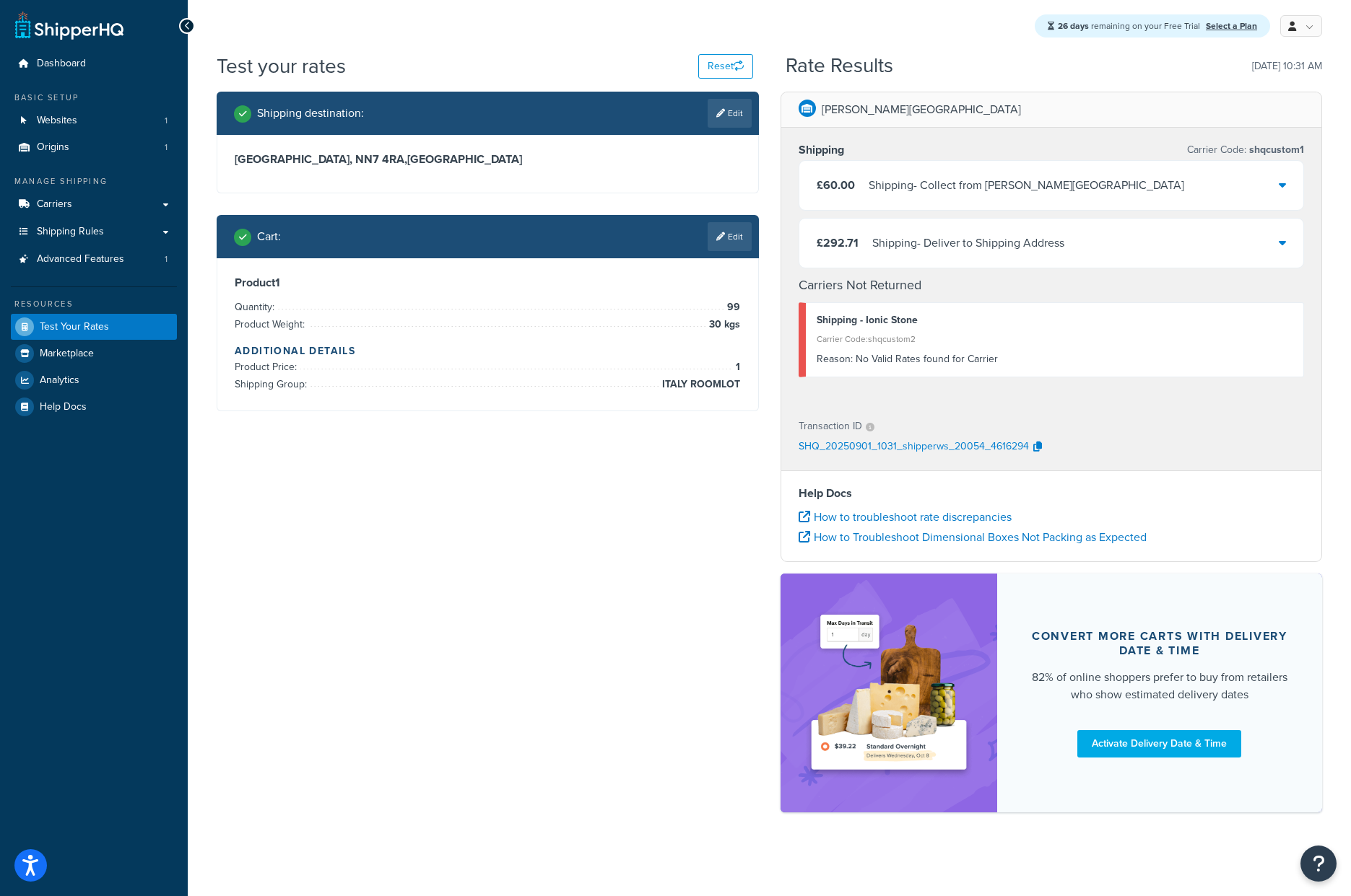
click at [1219, 257] on div "£292.71 Shipping - Deliver to Shipping Address" at bounding box center [1052, 243] width 505 height 49
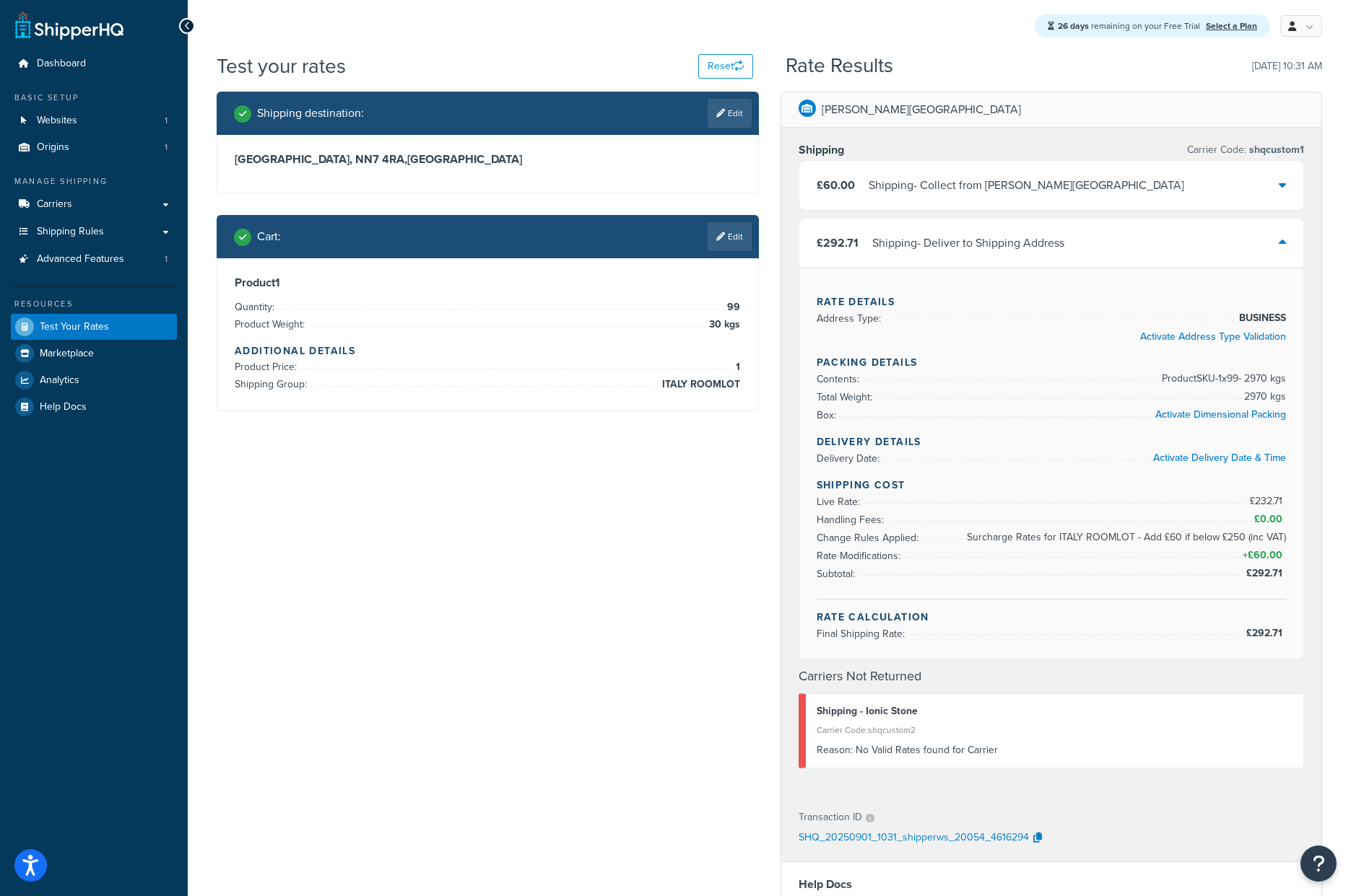
click at [1219, 253] on div "£292.71 Shipping - Deliver to Shipping Address" at bounding box center [1052, 243] width 505 height 49
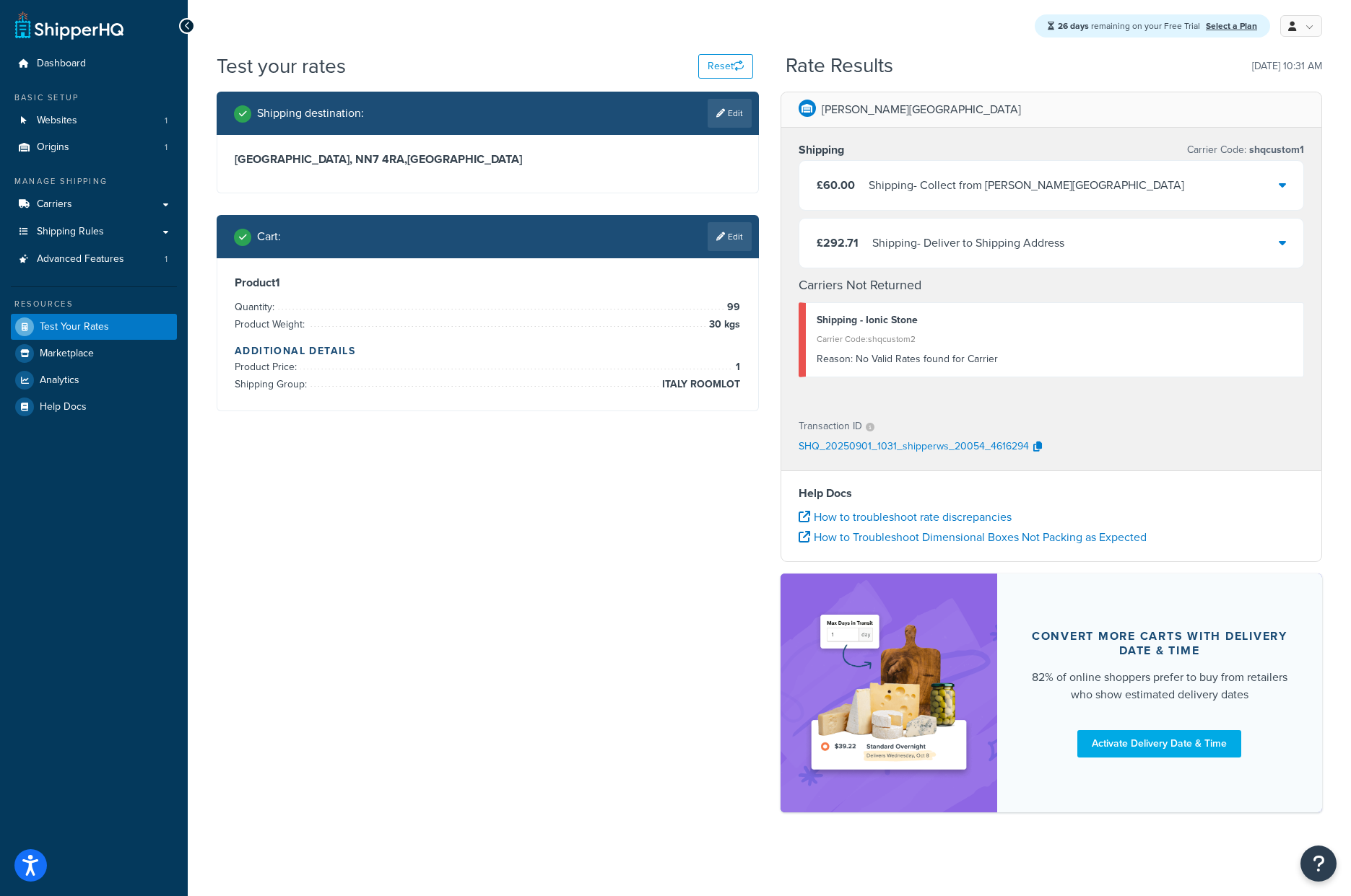
click at [420, 701] on div "Shipping destination : Edit [GEOGRAPHIC_DATA], NN7 4RA , [GEOGRAPHIC_DATA] Cart…" at bounding box center [769, 459] width 1127 height 735
drag, startPoint x: 450, startPoint y: 462, endPoint x: 567, endPoint y: 311, distance: 191.0
click at [452, 457] on div "Shipping destination : Edit [GEOGRAPHIC_DATA], NN7 4RA , [GEOGRAPHIC_DATA] Cart…" at bounding box center [769, 459] width 1127 height 735
click at [725, 237] on link "Edit" at bounding box center [729, 236] width 44 height 29
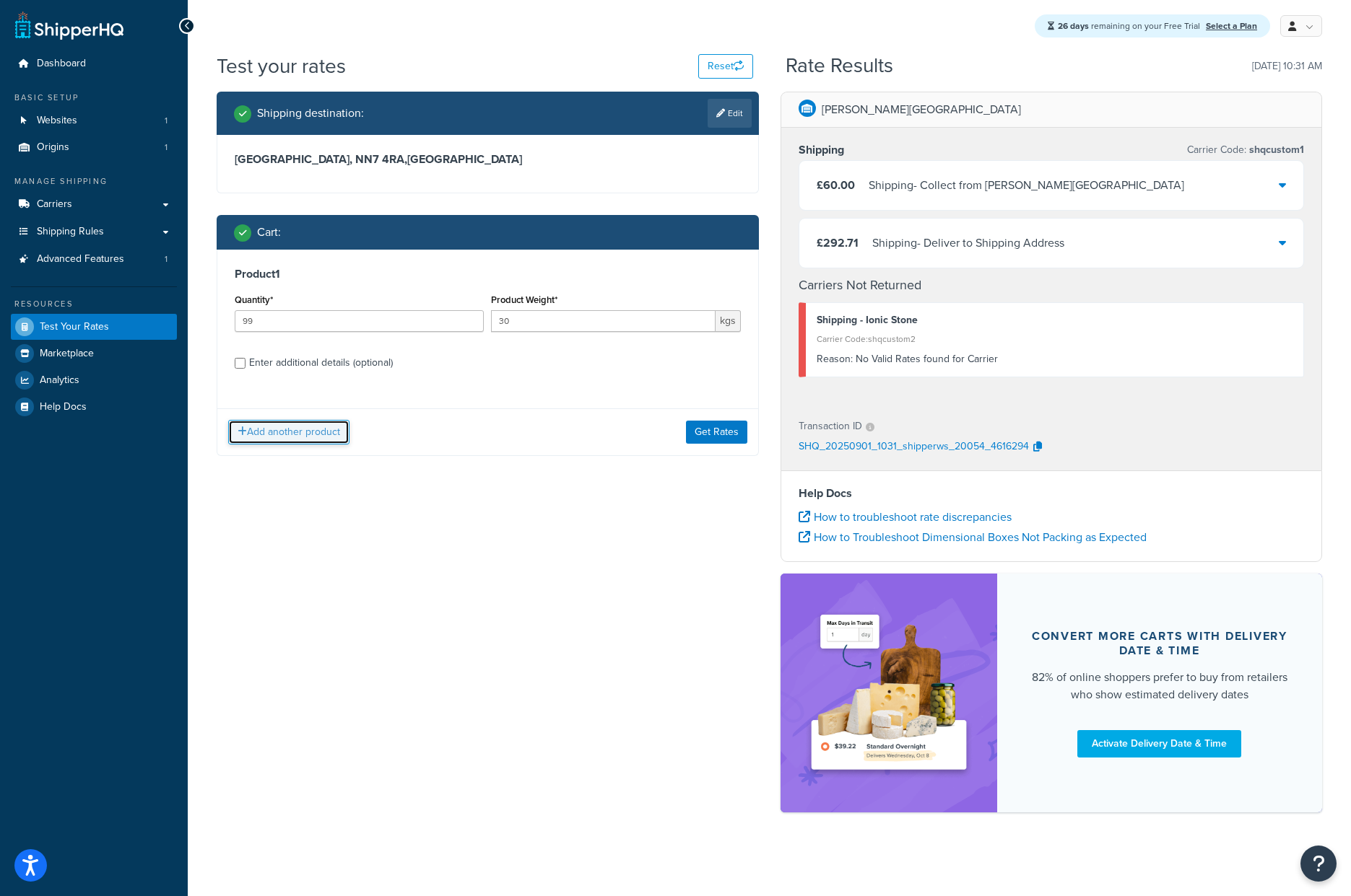
click at [295, 429] on button "Add another product" at bounding box center [289, 432] width 121 height 24
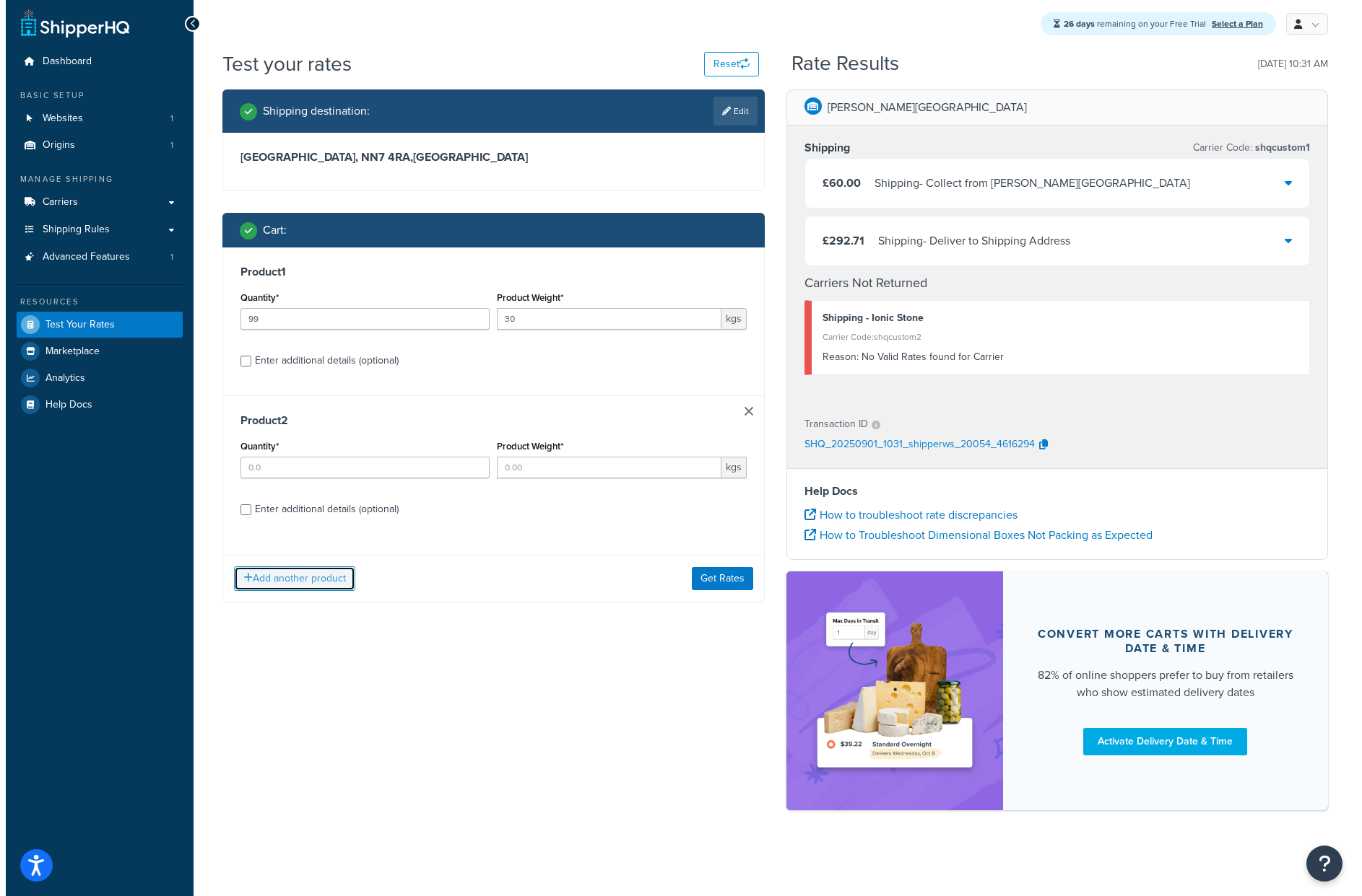
scroll to position [0, 0]
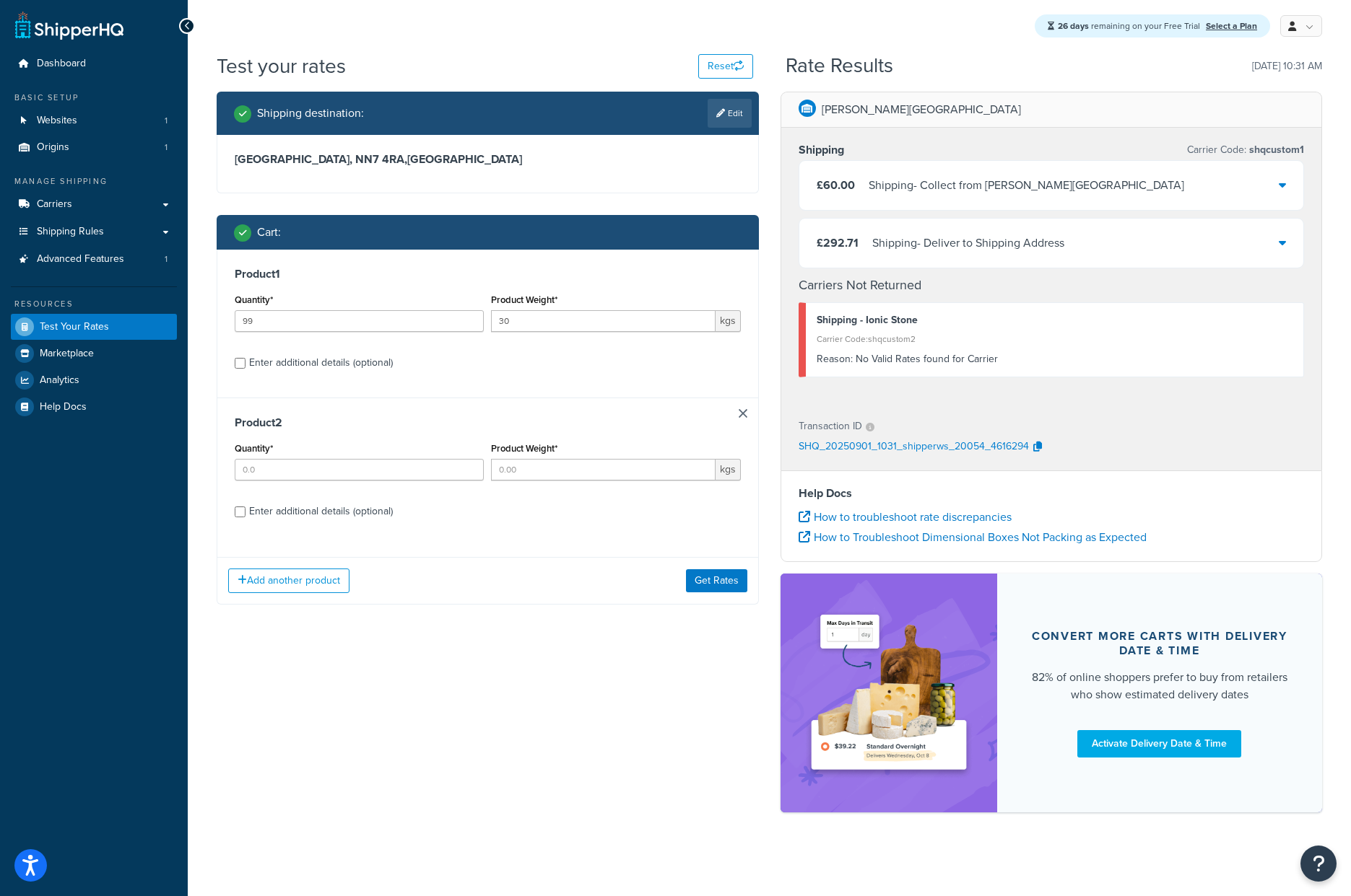
click at [737, 420] on h3 "Product 2" at bounding box center [488, 423] width 506 height 15
click at [745, 416] on link at bounding box center [743, 414] width 9 height 9
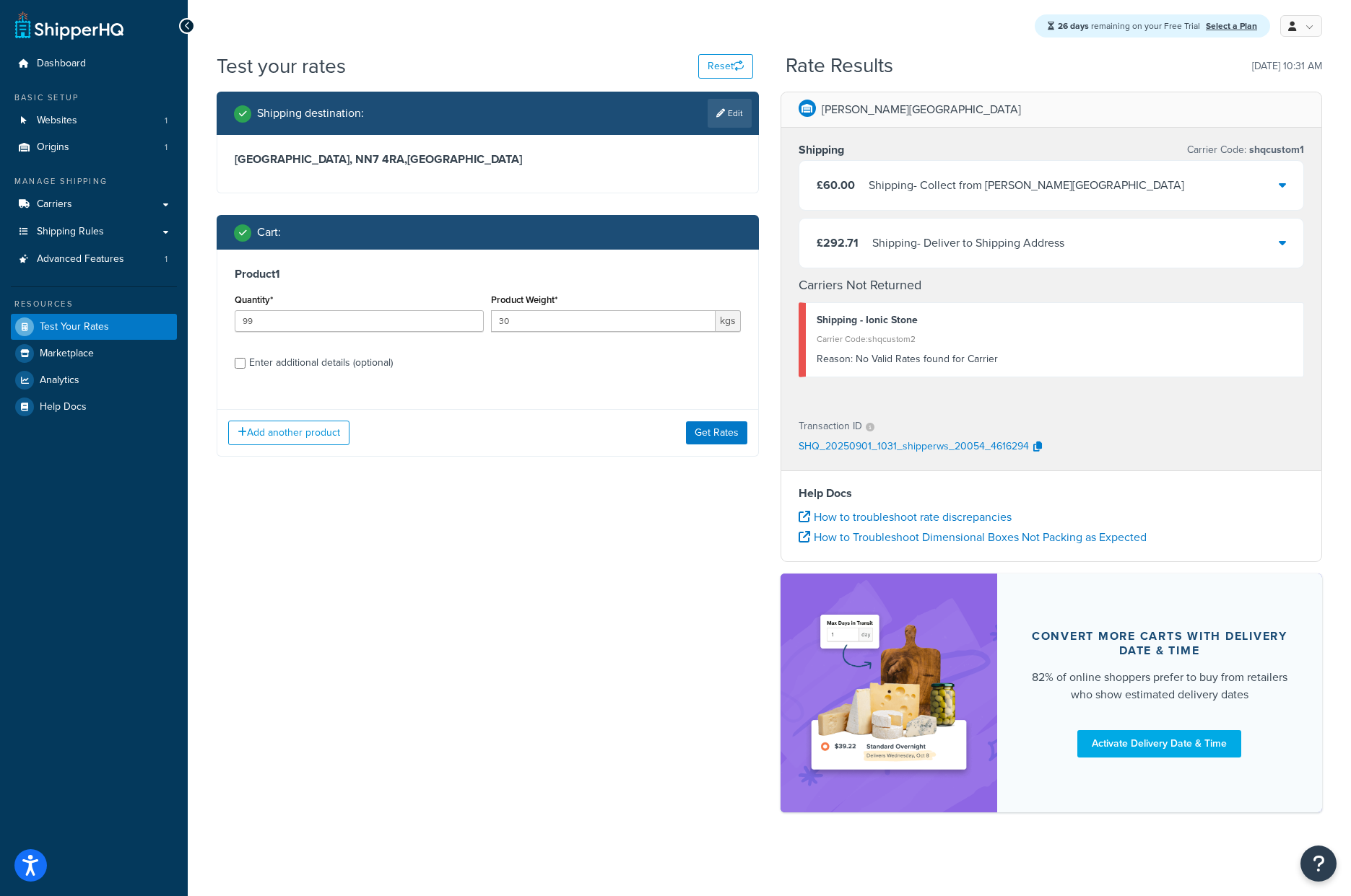
click at [363, 366] on div "Enter additional details (optional)" at bounding box center [321, 363] width 144 height 20
click at [246, 366] on input "Enter additional details (optional)" at bounding box center [240, 363] width 11 height 11
checkbox input "true"
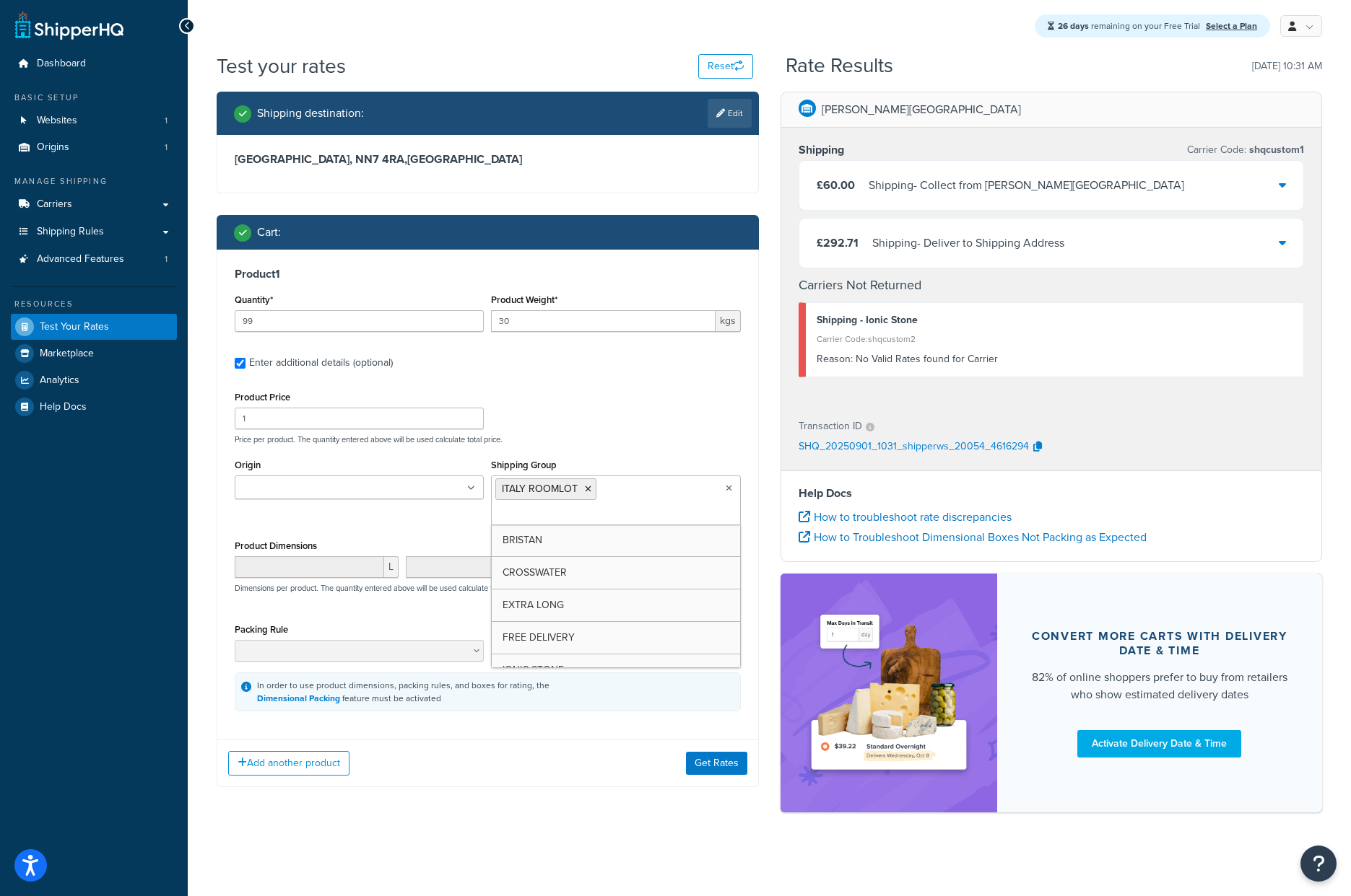
drag, startPoint x: 634, startPoint y: 493, endPoint x: 580, endPoint y: 492, distance: 54.0
click at [623, 507] on input "Shipping Group" at bounding box center [559, 514] width 128 height 16
click at [585, 491] on icon at bounding box center [588, 489] width 7 height 9
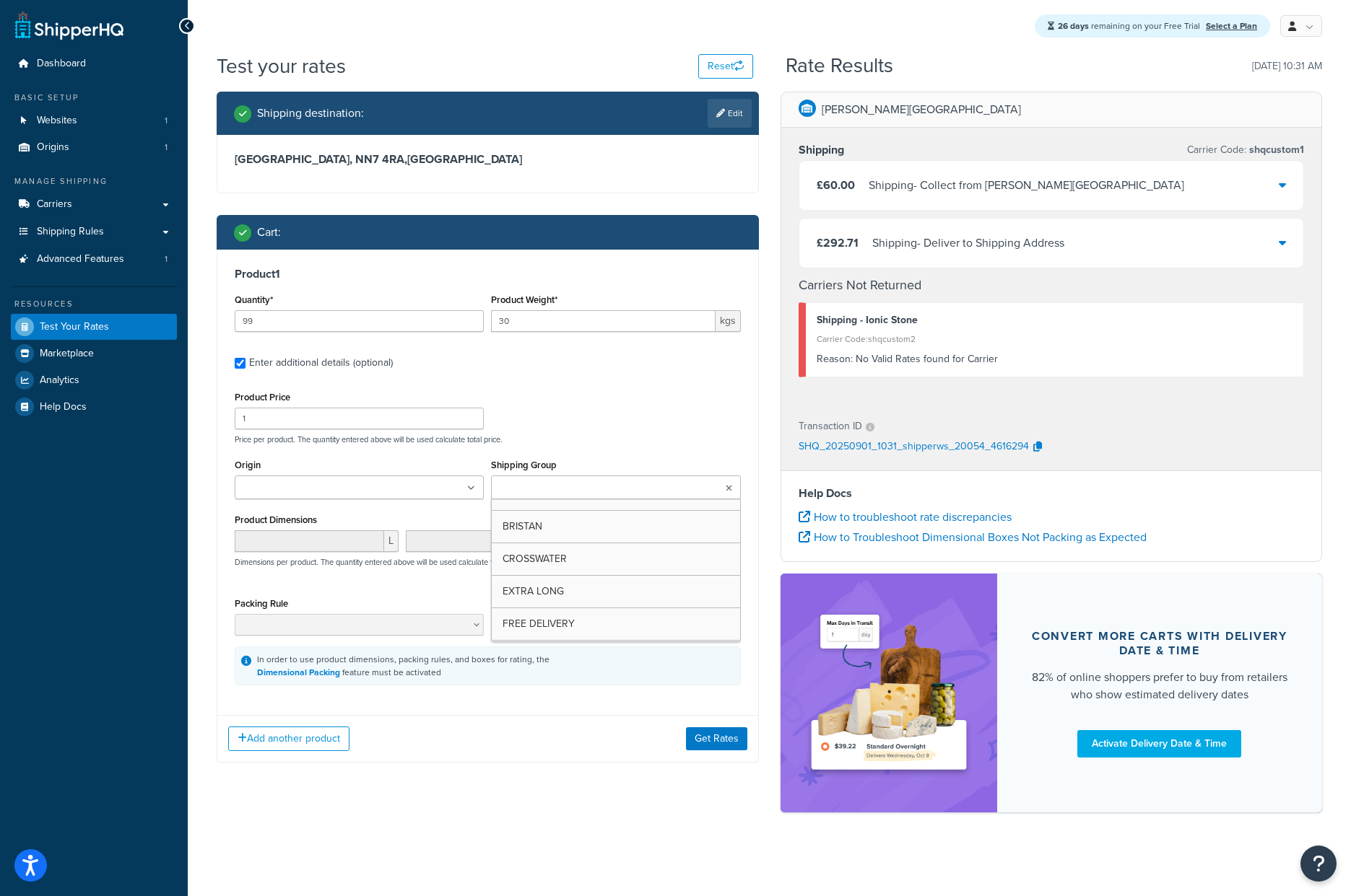
click at [587, 491] on input "Shipping Group" at bounding box center [559, 488] width 128 height 16
type input "IONIC"
click at [603, 823] on div "Shipping destination : Edit [GEOGRAPHIC_DATA], NN7 4RA , [GEOGRAPHIC_DATA] Cart…" at bounding box center [769, 459] width 1127 height 735
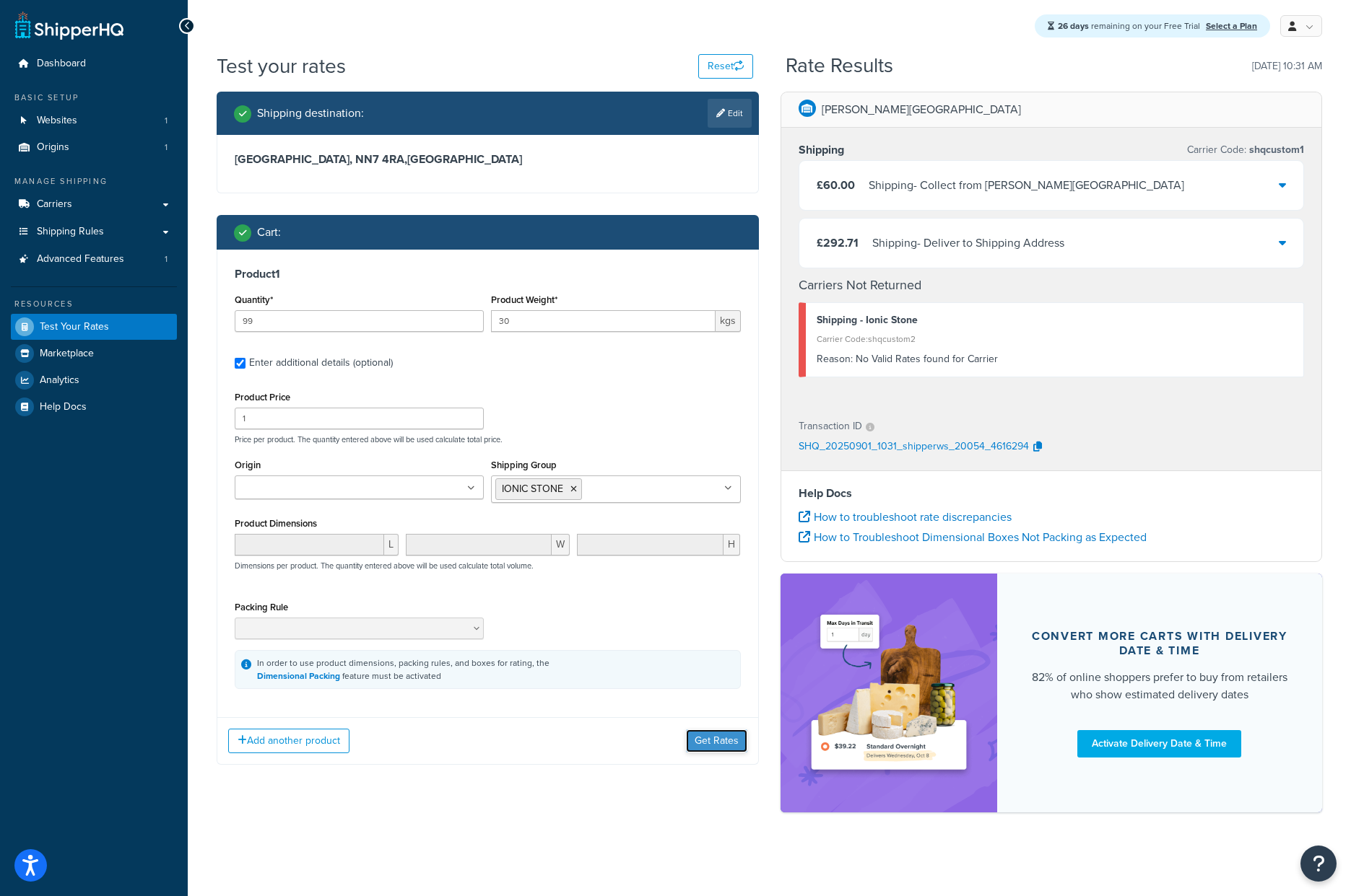
click at [716, 748] on button "Get Rates" at bounding box center [717, 741] width 61 height 23
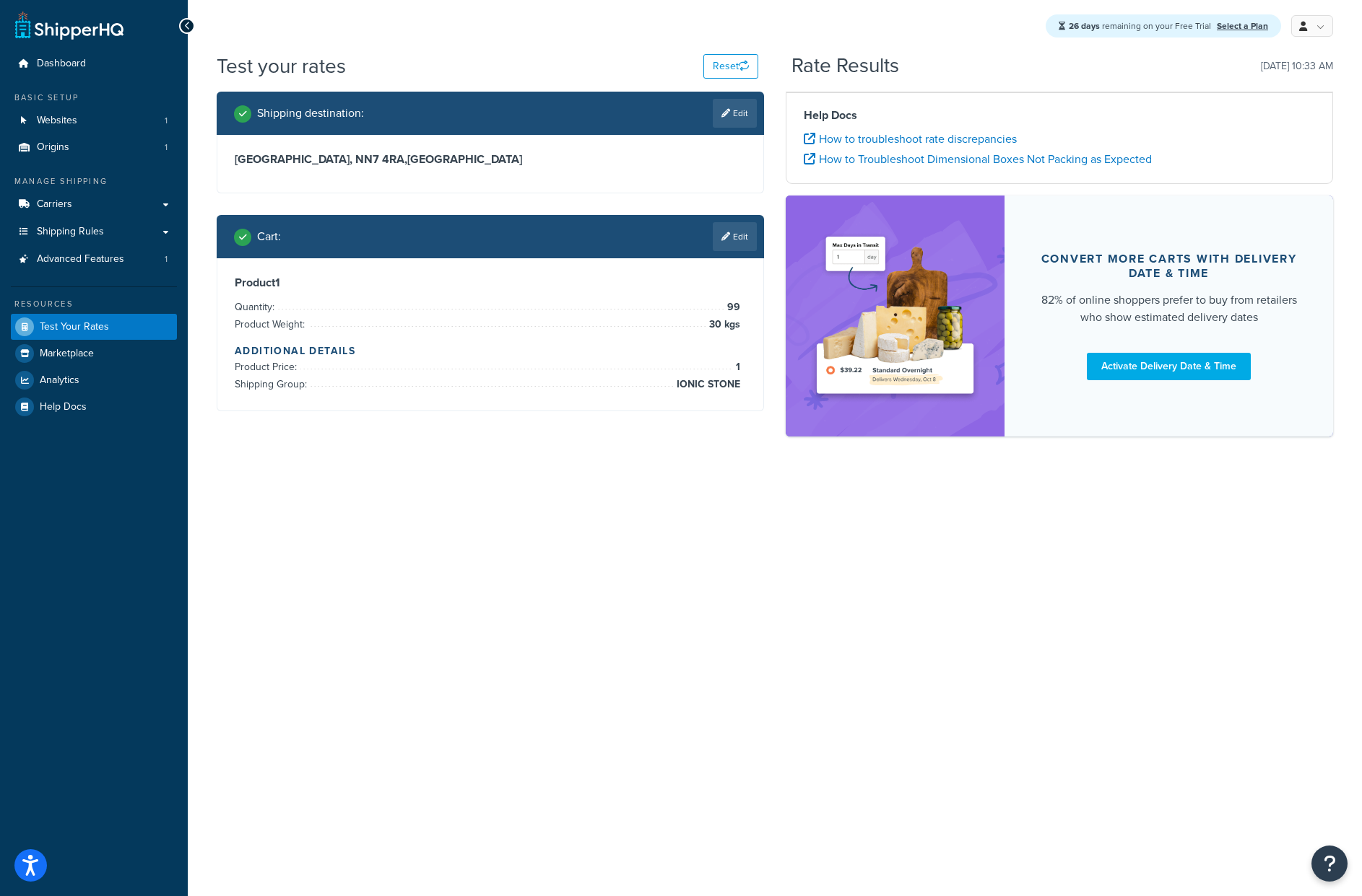
click at [563, 451] on div "Shipping destination : Edit [GEOGRAPHIC_DATA], NN7 4RA , [GEOGRAPHIC_DATA] Cart…" at bounding box center [774, 272] width 1138 height 360
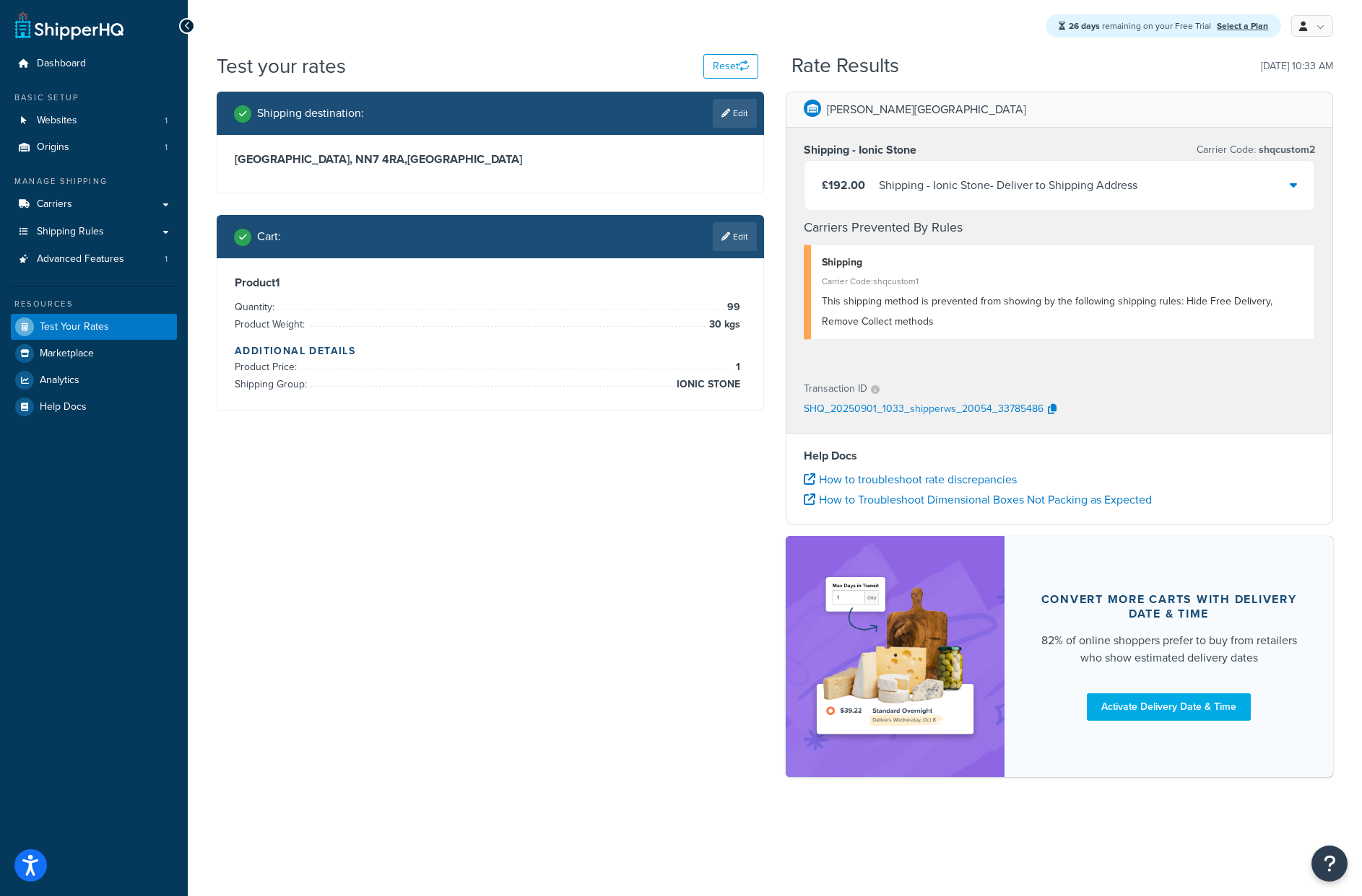
click at [489, 716] on div "Shipping destination : Edit [GEOGRAPHIC_DATA], NN7 4RA , [GEOGRAPHIC_DATA] Cart…" at bounding box center [774, 442] width 1138 height 700
click at [732, 236] on link "Edit" at bounding box center [734, 236] width 44 height 29
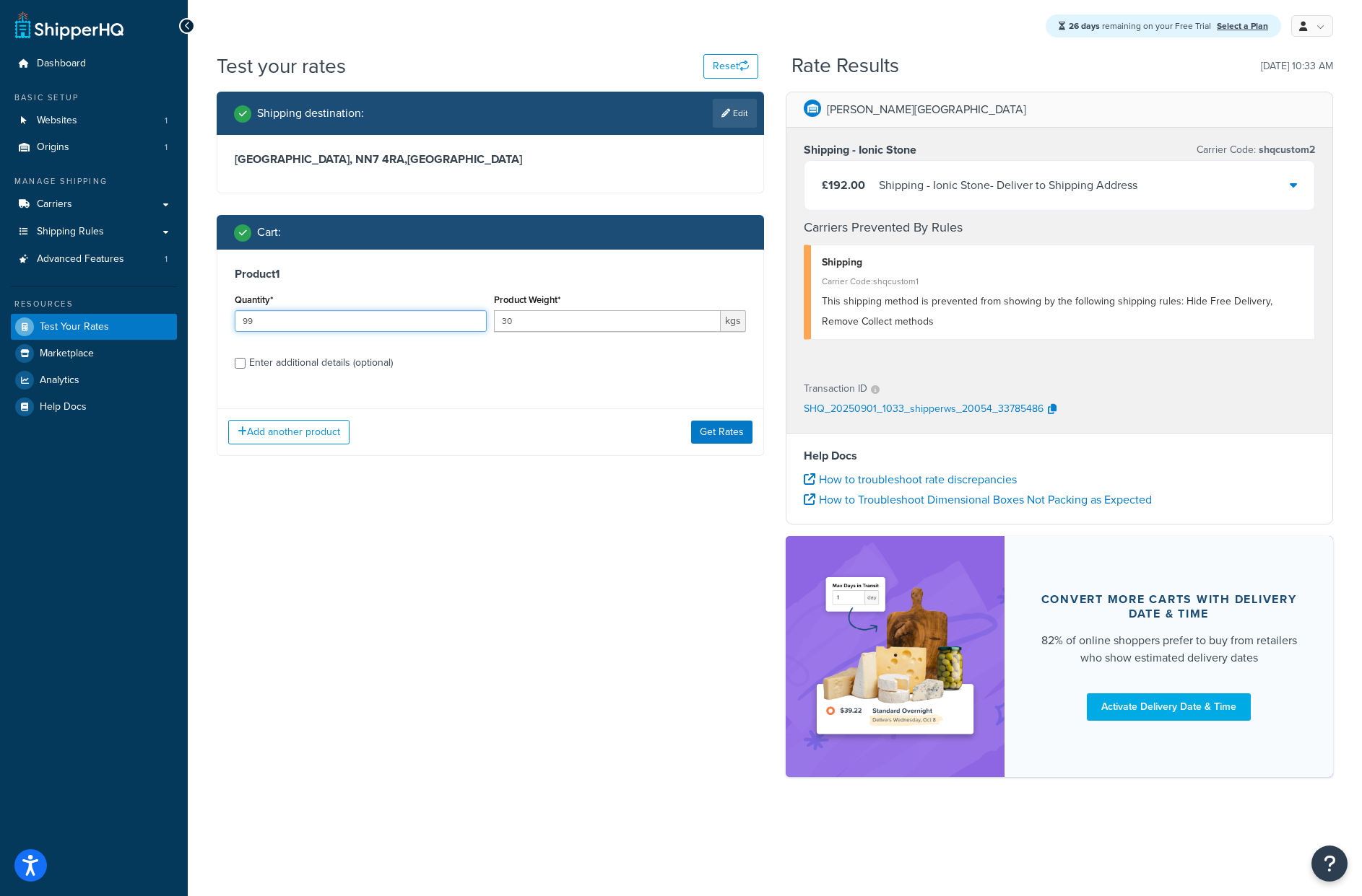
click at [361, 311] on input "99" at bounding box center [360, 320] width 252 height 21
type input "22"
drag, startPoint x: 634, startPoint y: 512, endPoint x: 737, endPoint y: 459, distance: 115.8
click at [637, 511] on div "Shipping destination : Edit [GEOGRAPHIC_DATA], NN7 4RA , [GEOGRAPHIC_DATA] Cart…" at bounding box center [774, 442] width 1138 height 700
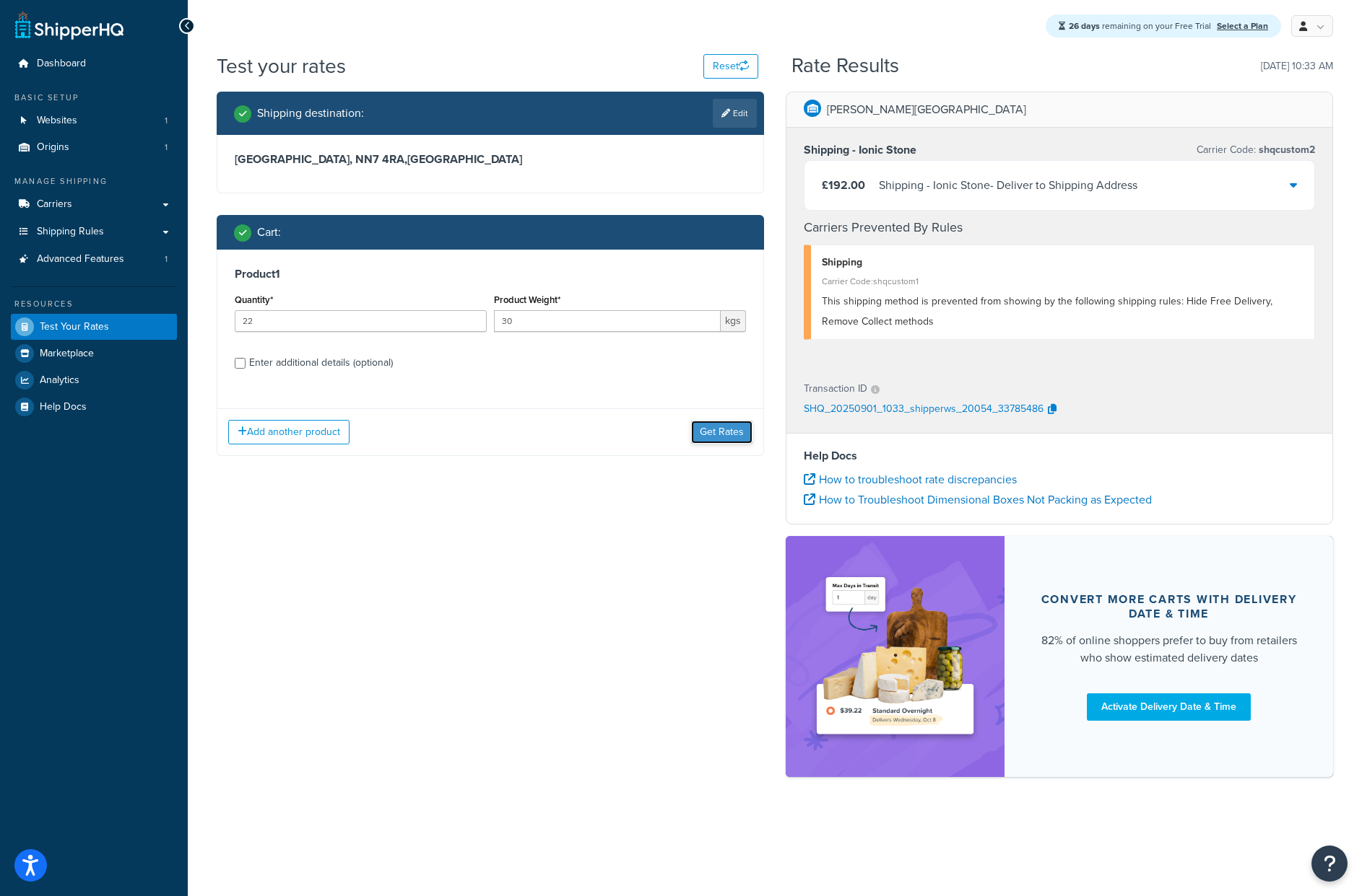
click at [737, 432] on button "Get Rates" at bounding box center [721, 432] width 61 height 23
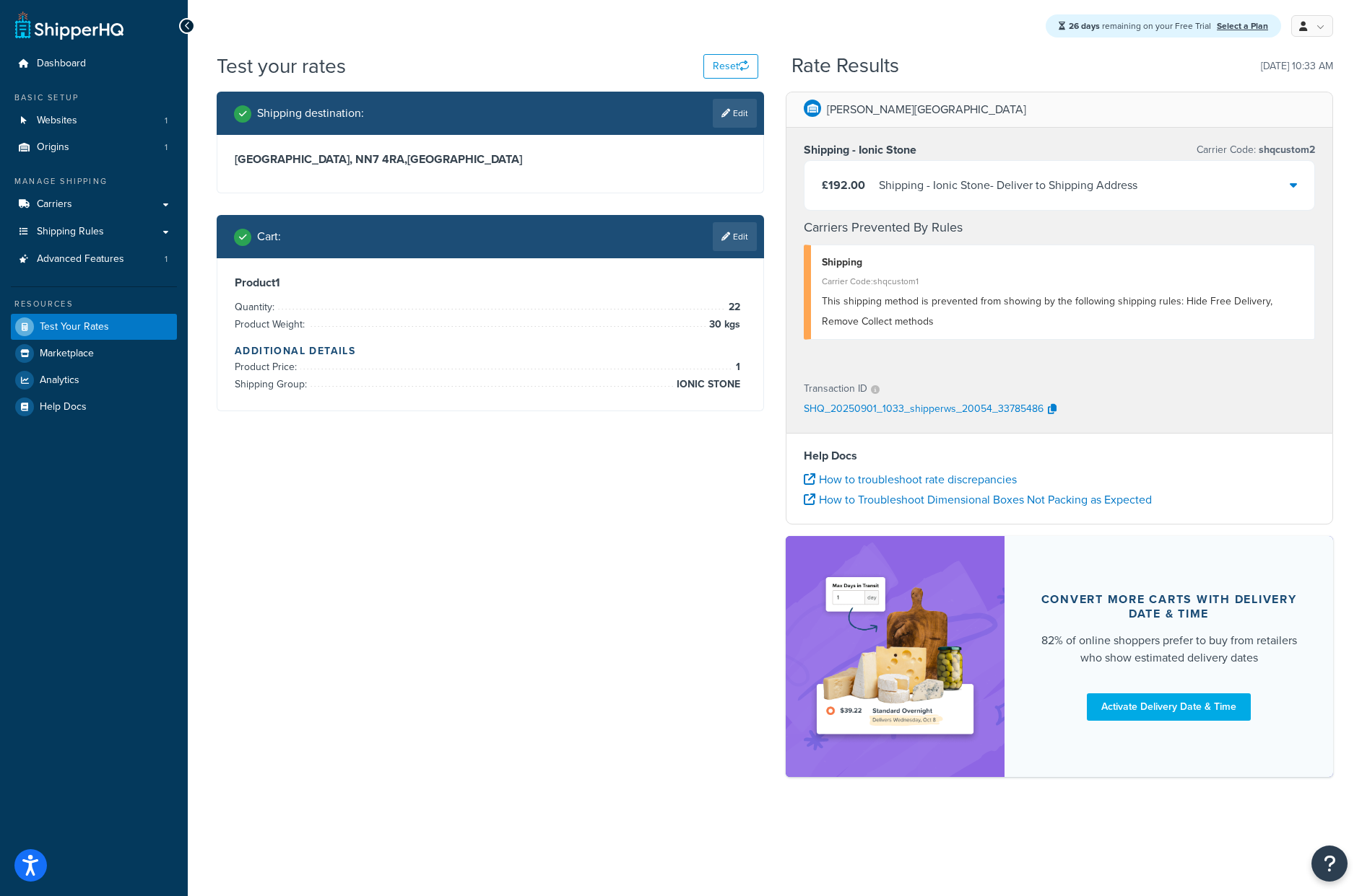
drag, startPoint x: 605, startPoint y: 603, endPoint x: 593, endPoint y: 596, distance: 13.9
click at [605, 603] on div "Shipping destination : Edit [GEOGRAPHIC_DATA], NN7 4RA , [GEOGRAPHIC_DATA] Cart…" at bounding box center [774, 442] width 1138 height 700
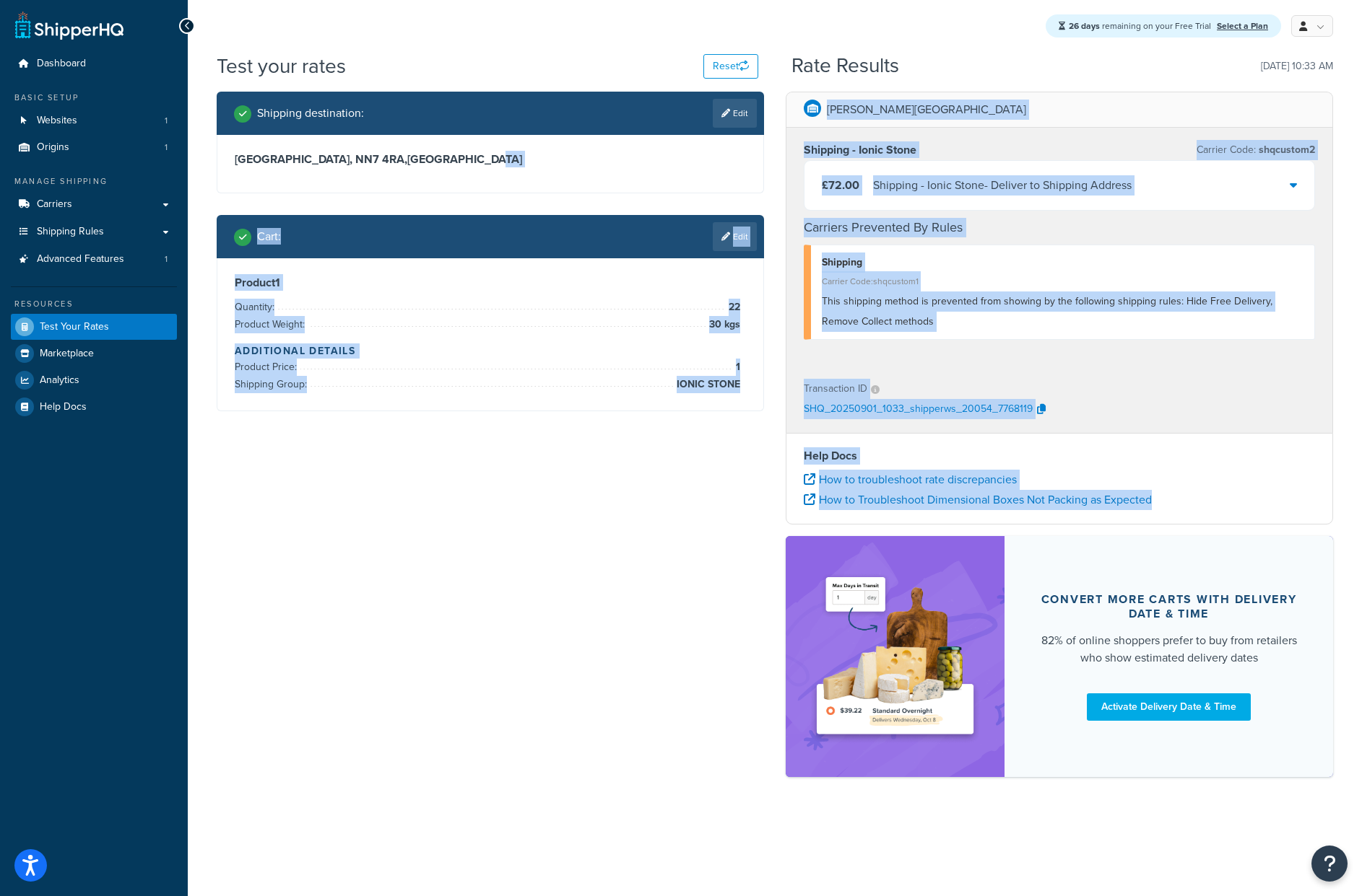
drag, startPoint x: 695, startPoint y: 513, endPoint x: 475, endPoint y: 238, distance: 352.2
click at [406, 102] on div "Shipping destination : Edit [GEOGRAPHIC_DATA], NN7 4RA , [GEOGRAPHIC_DATA] Cart…" at bounding box center [774, 442] width 1138 height 700
click at [557, 417] on div "Shipping destination : Edit [GEOGRAPHIC_DATA], NN7 4RA , [GEOGRAPHIC_DATA] Cart…" at bounding box center [490, 262] width 569 height 341
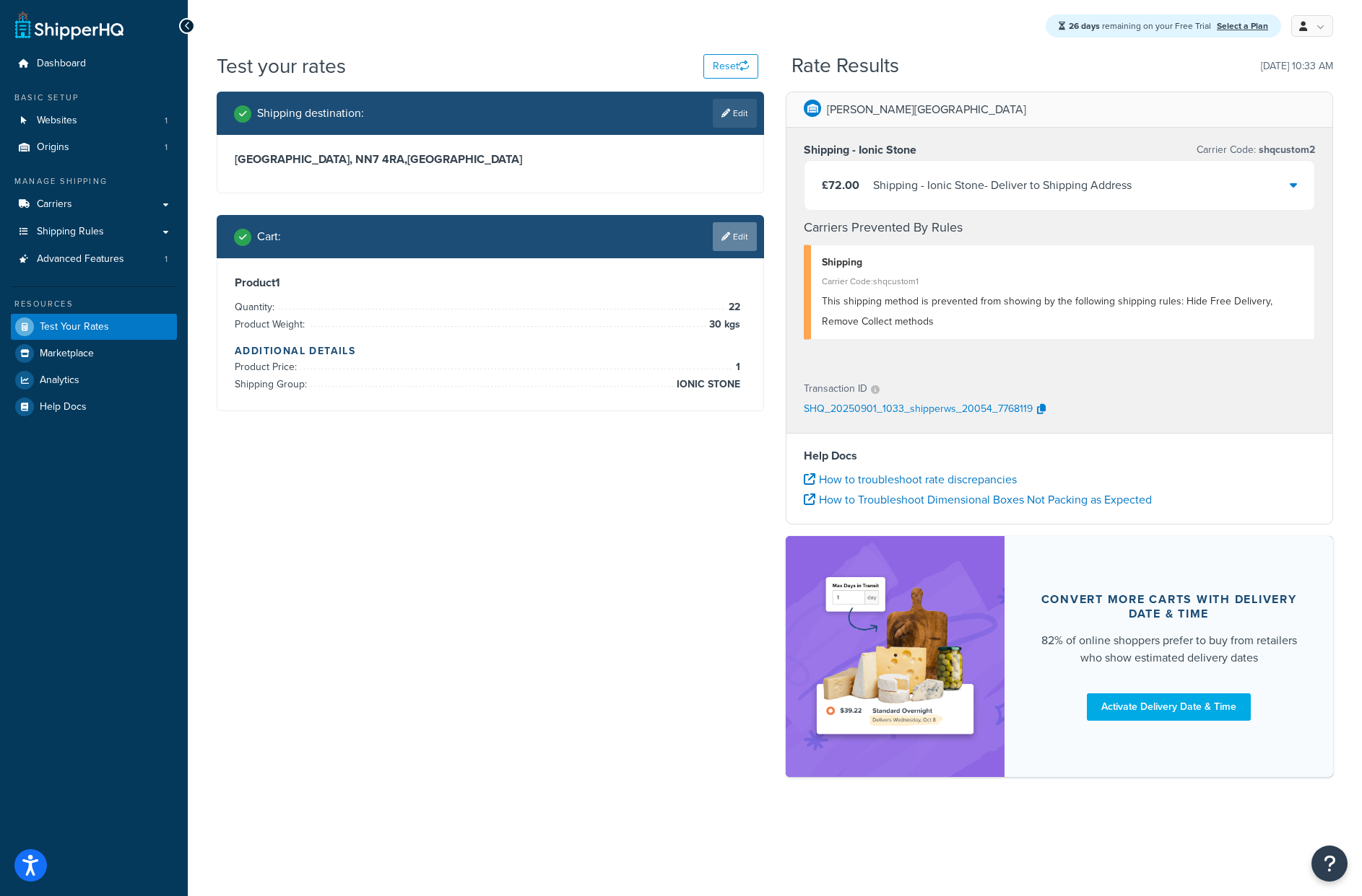
click at [731, 236] on link "Edit" at bounding box center [734, 236] width 44 height 29
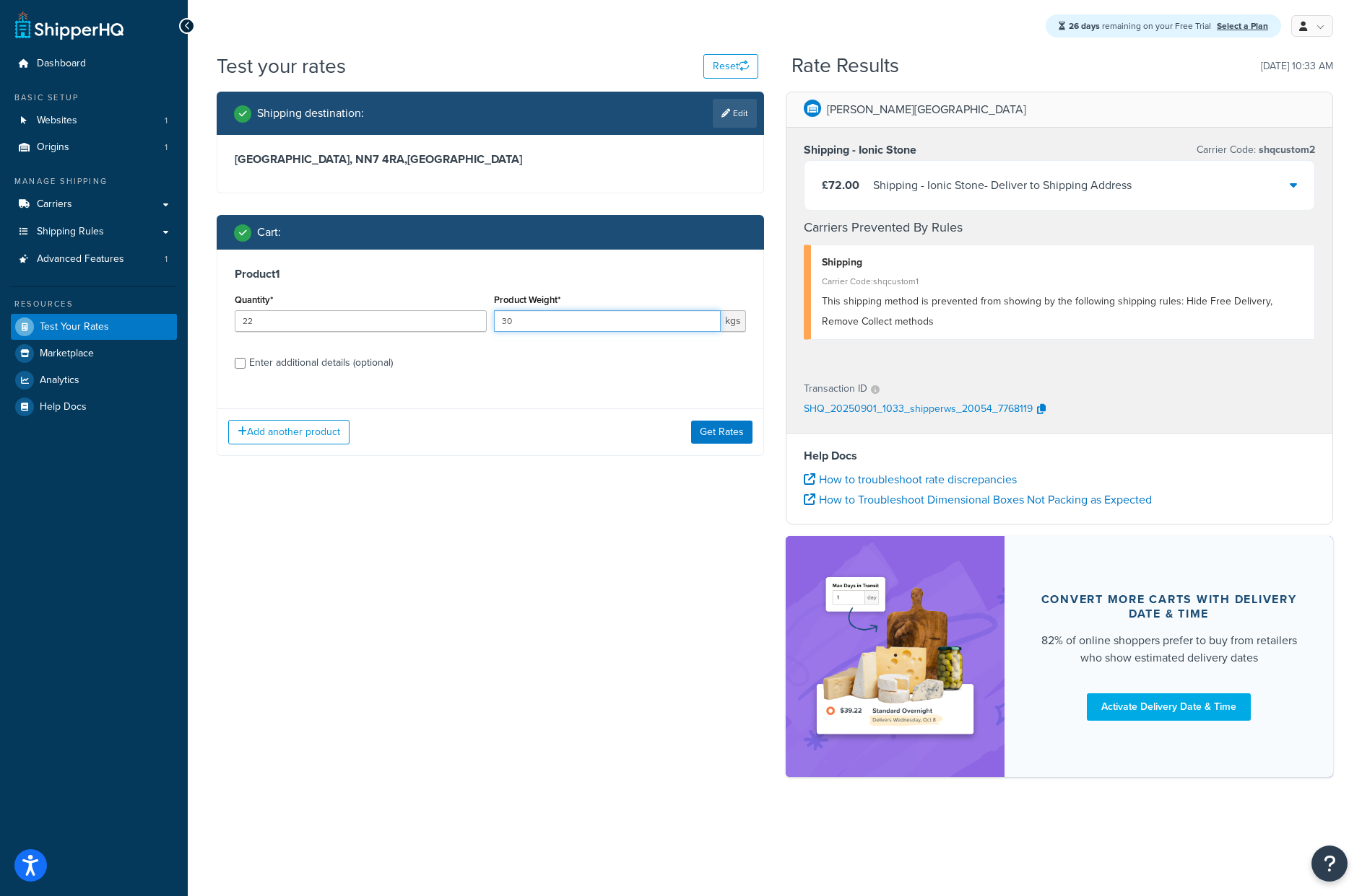
click at [517, 326] on input "30" at bounding box center [607, 320] width 227 height 21
type input "3"
type input "50"
drag, startPoint x: 545, startPoint y: 465, endPoint x: 477, endPoint y: 450, distance: 69.6
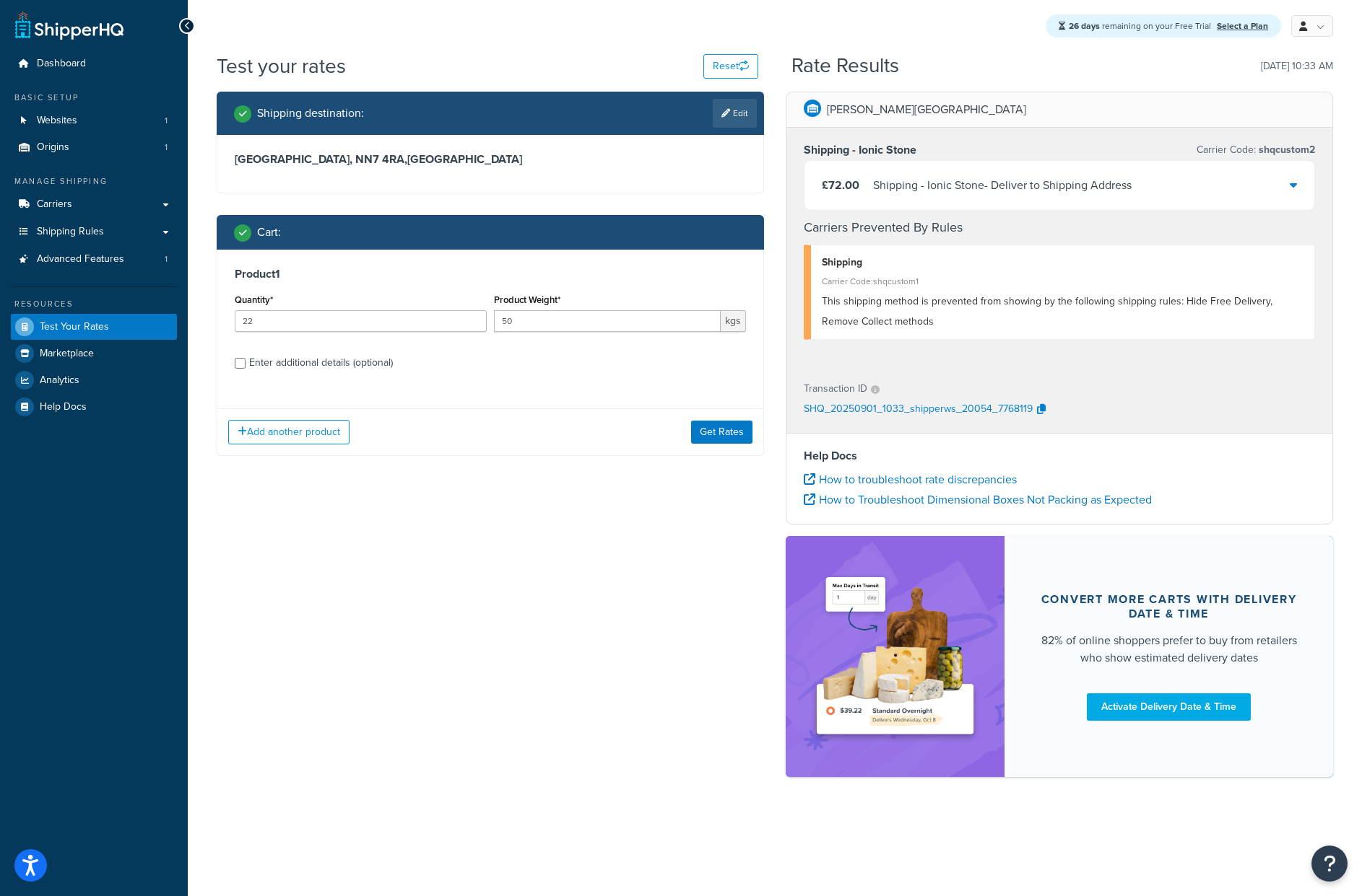
click at [545, 465] on div "Shipping destination : Edit [GEOGRAPHIC_DATA], NN7 4RA , [GEOGRAPHIC_DATA] Cart…" at bounding box center [490, 285] width 569 height 386
click at [716, 429] on button "Get Rates" at bounding box center [721, 432] width 61 height 23
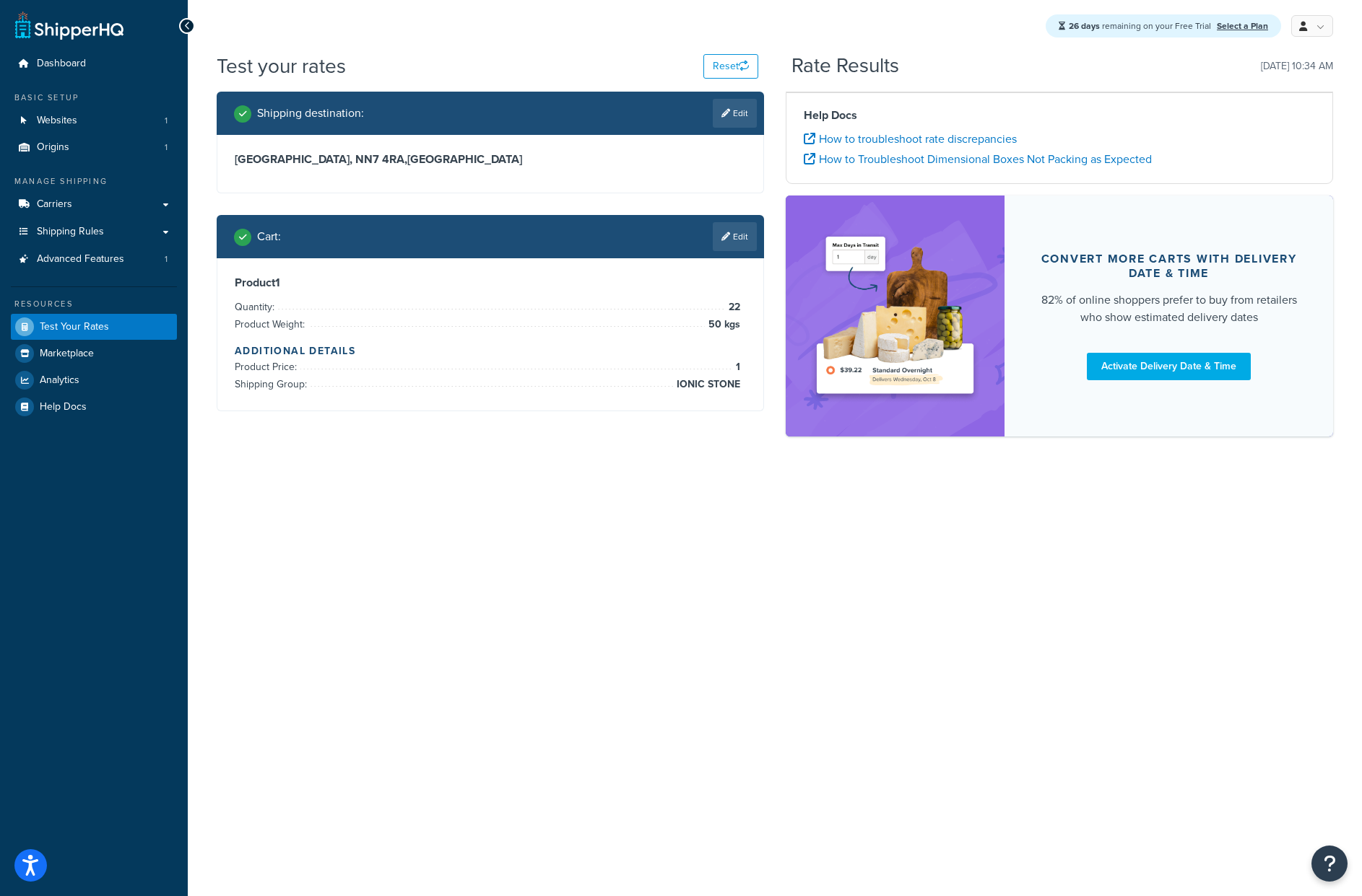
click at [496, 620] on div "26 days remaining on your Free Trial Select a Plan My Profile Billing Global Se…" at bounding box center [775, 448] width 1174 height 896
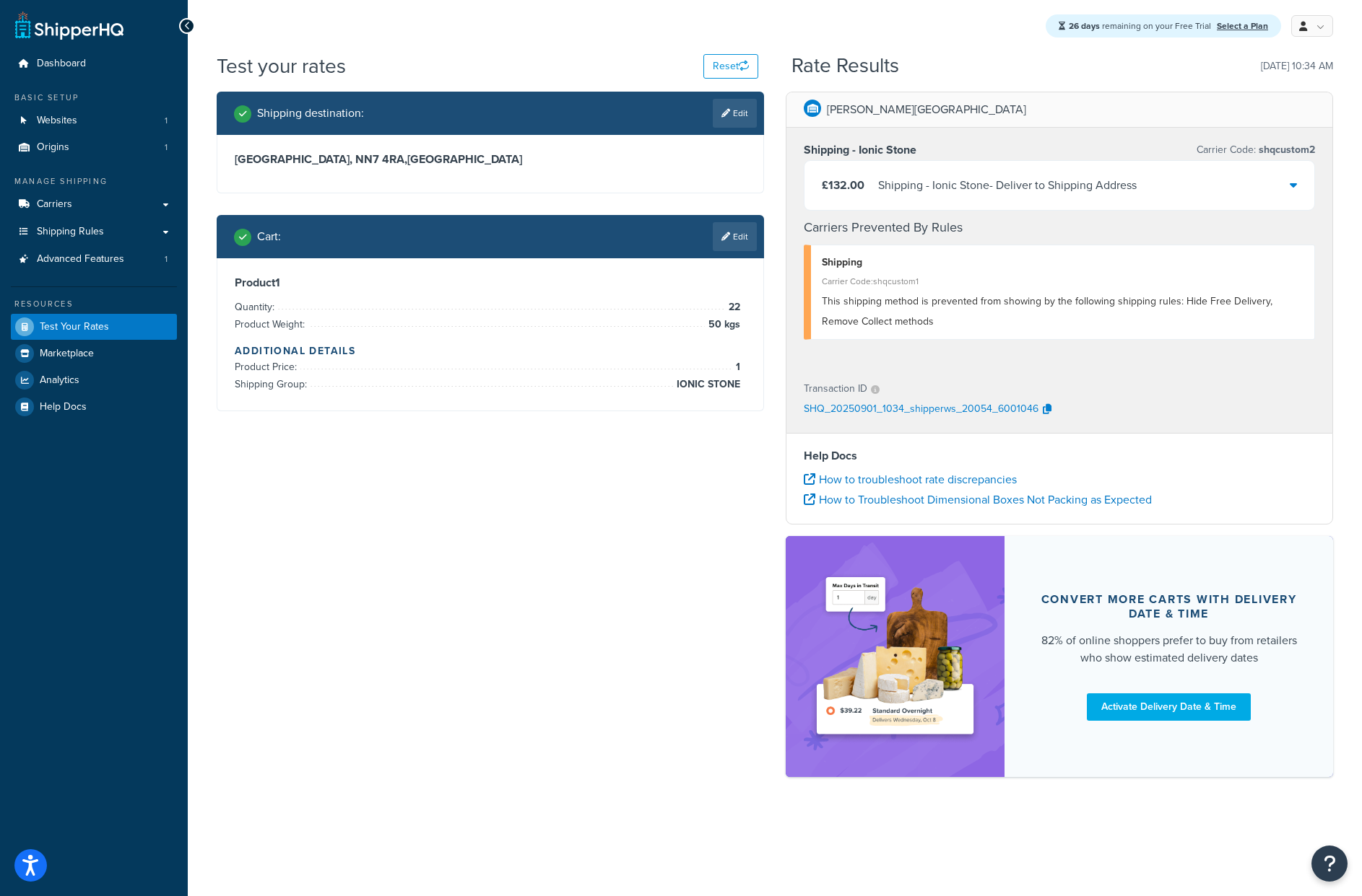
click at [731, 533] on div "Shipping destination : Edit [GEOGRAPHIC_DATA], NN7 4RA , [GEOGRAPHIC_DATA] Cart…" at bounding box center [774, 442] width 1138 height 700
click at [460, 530] on div "Shipping destination : Edit [GEOGRAPHIC_DATA], NN7 4RA , [GEOGRAPHIC_DATA] Cart…" at bounding box center [774, 442] width 1138 height 700
click at [423, 483] on div "Shipping destination : Edit [GEOGRAPHIC_DATA], NN7 4RA , [GEOGRAPHIC_DATA] Cart…" at bounding box center [774, 442] width 1138 height 700
